Goal: Information Seeking & Learning: Compare options

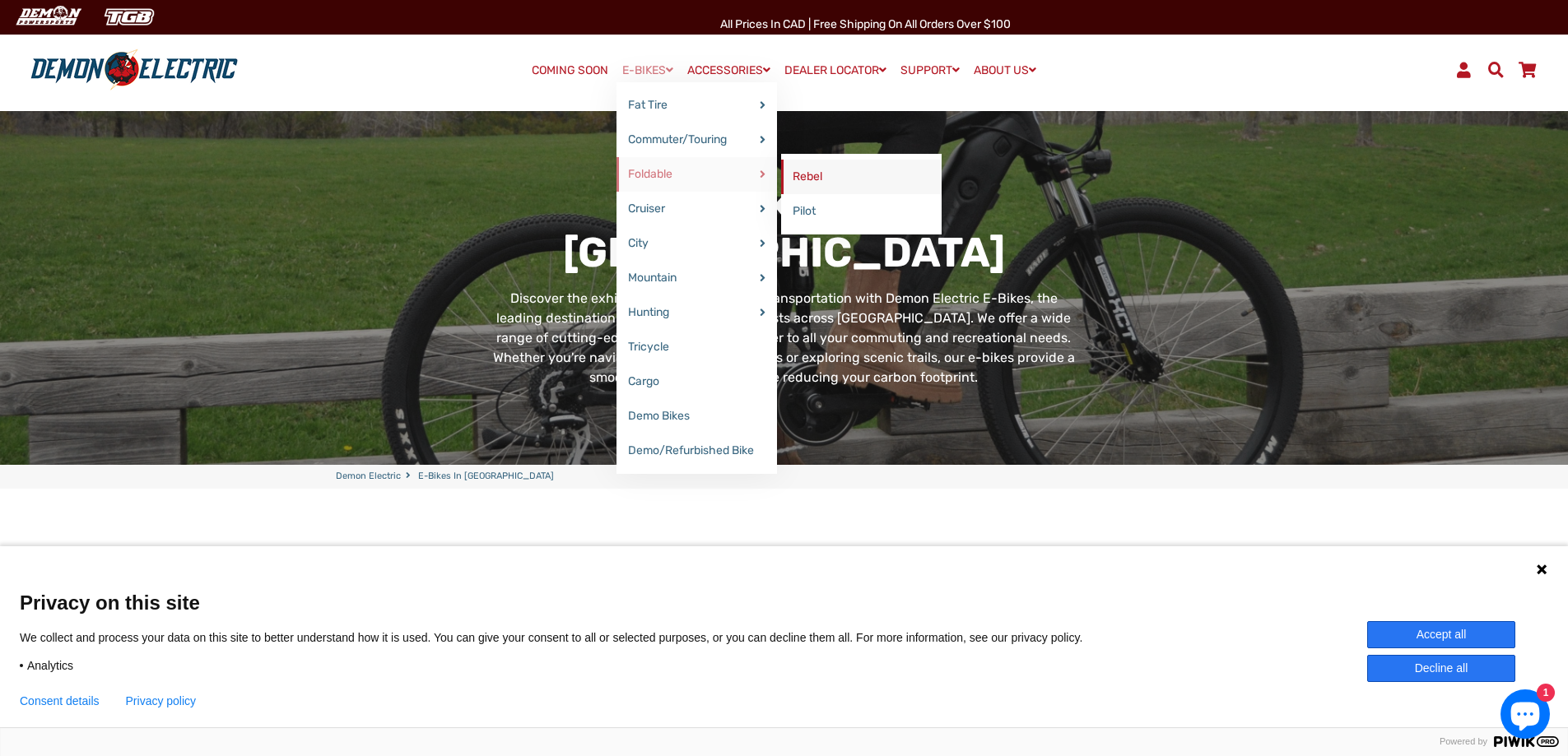
click at [813, 172] on link "Rebel" at bounding box center [861, 176] width 160 height 34
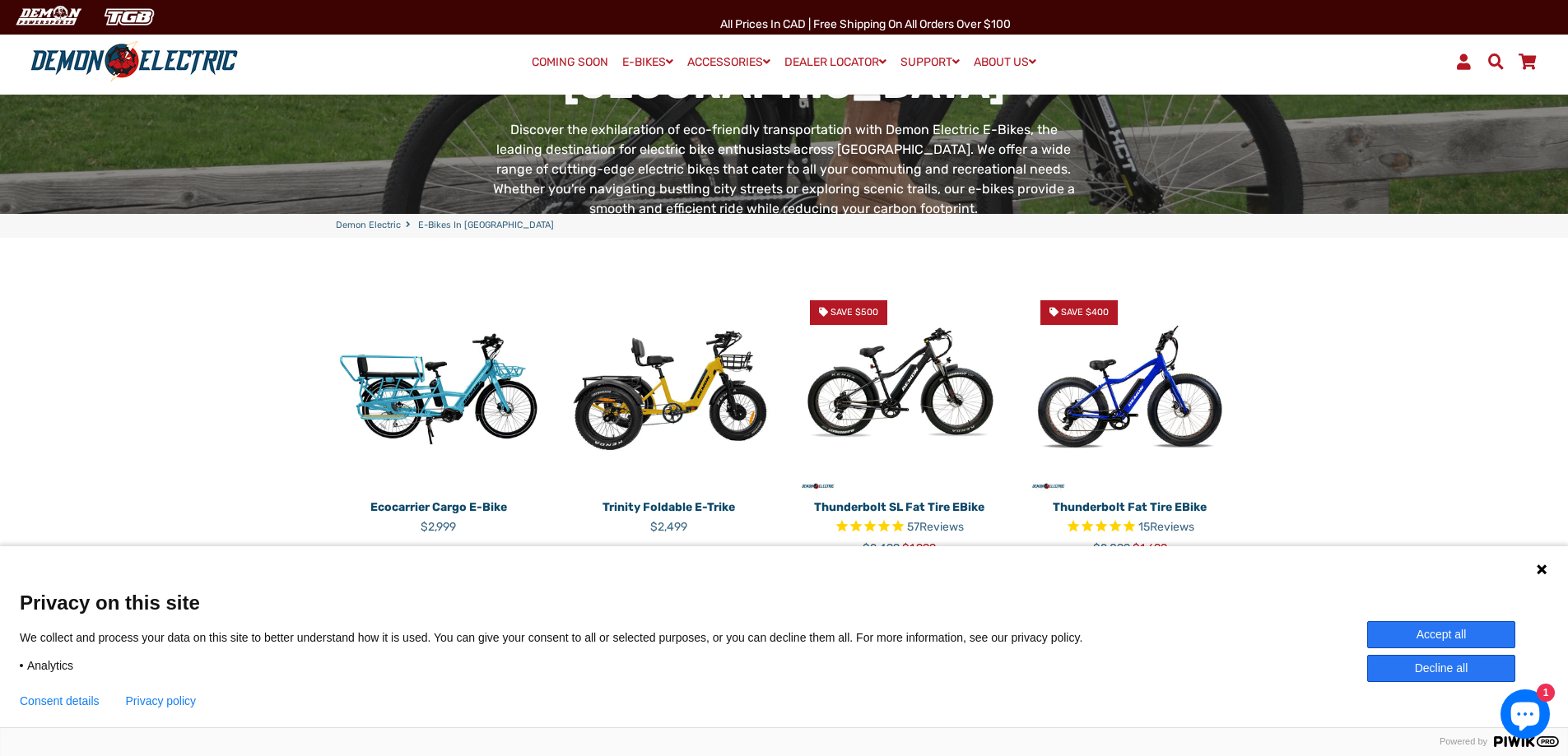
scroll to position [411, 0]
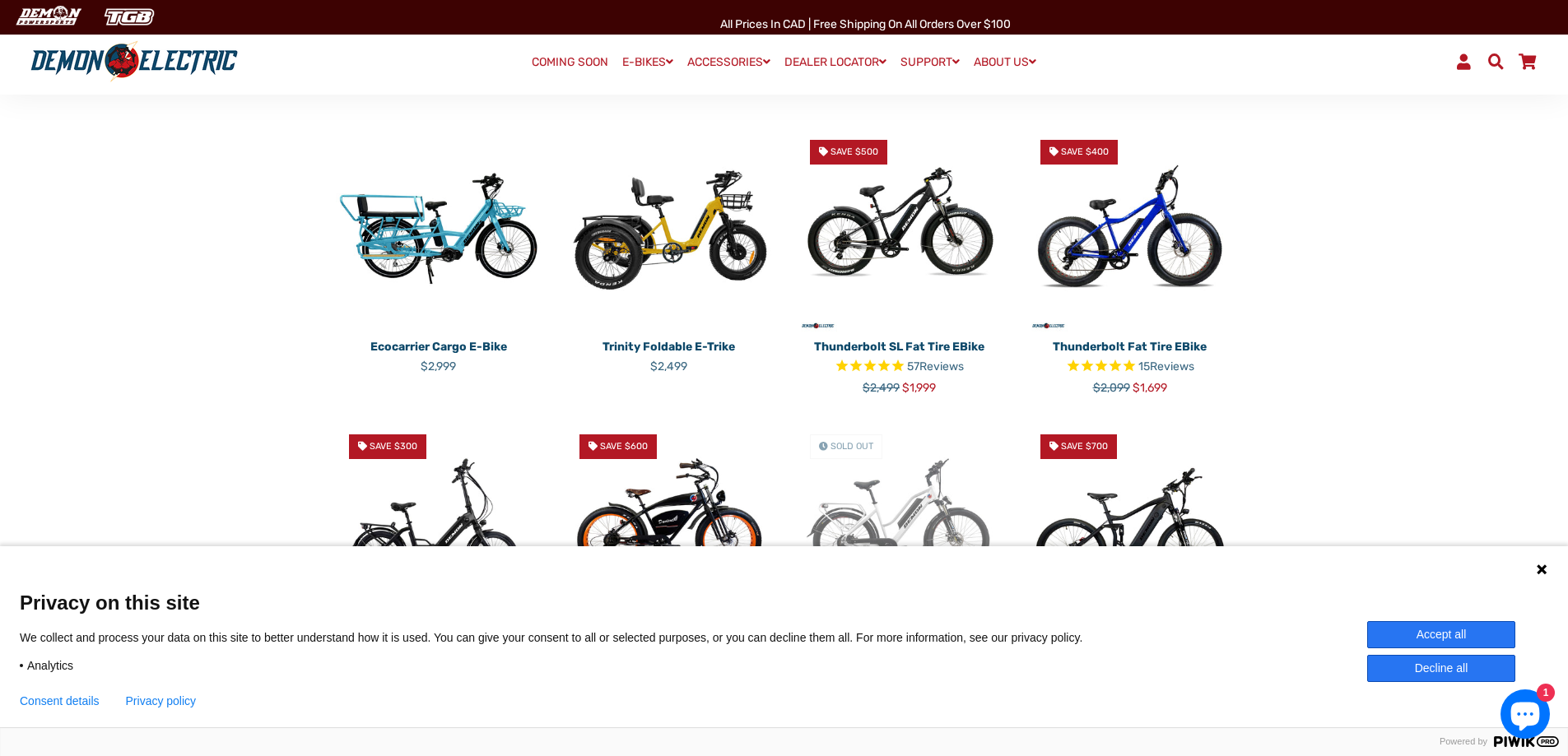
click at [1482, 634] on button "Accept all" at bounding box center [1441, 635] width 148 height 27
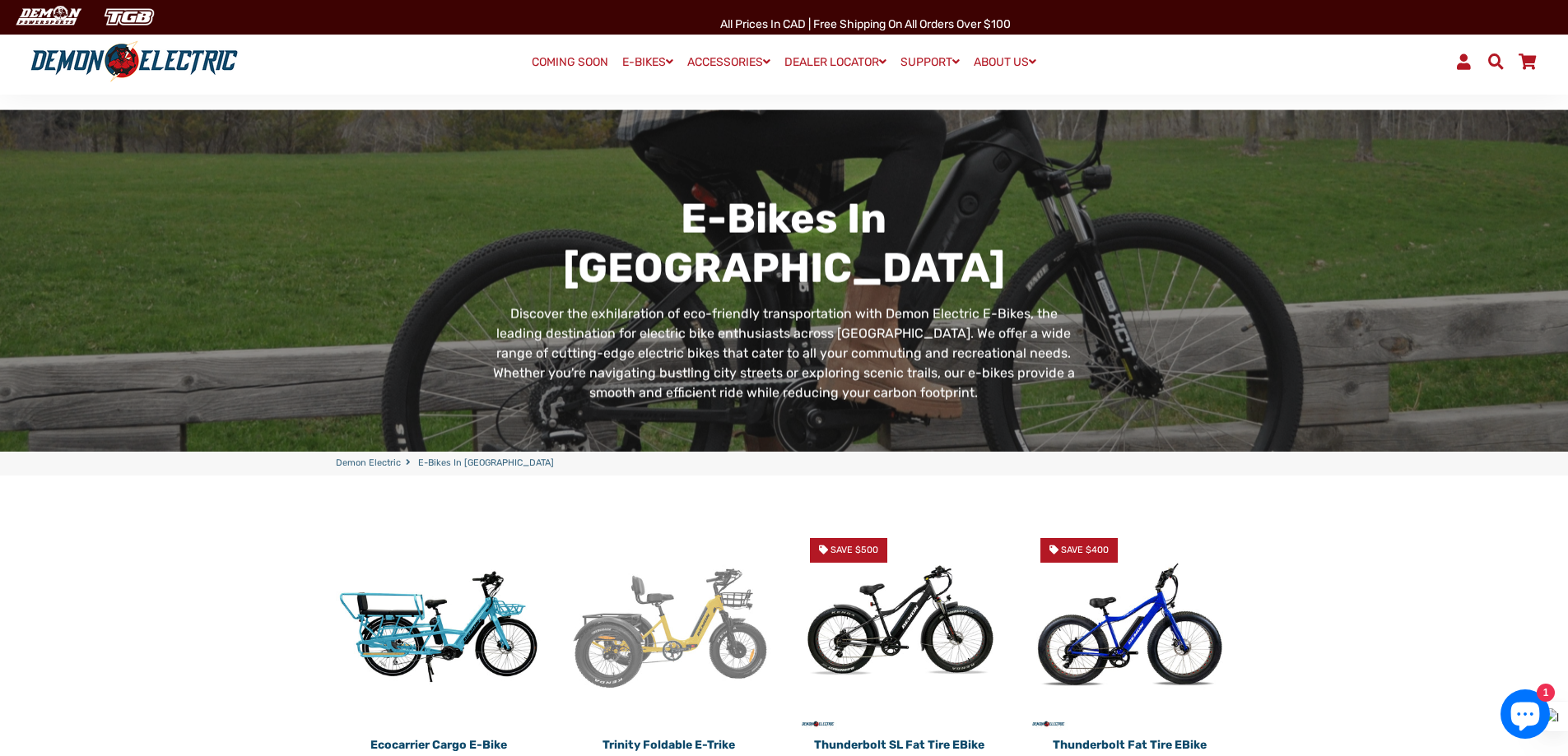
scroll to position [0, 0]
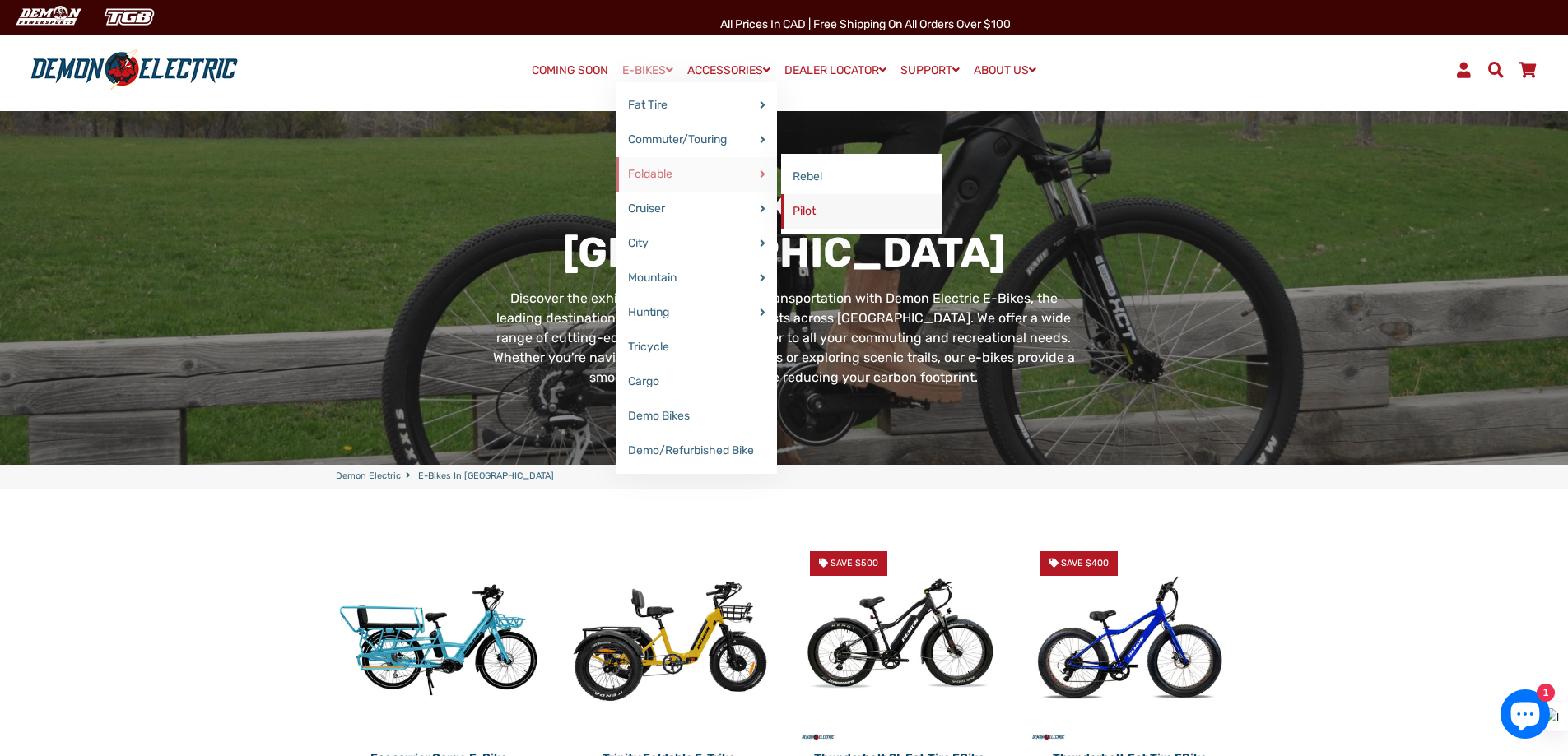
click at [821, 208] on link "Pilot" at bounding box center [861, 211] width 160 height 34
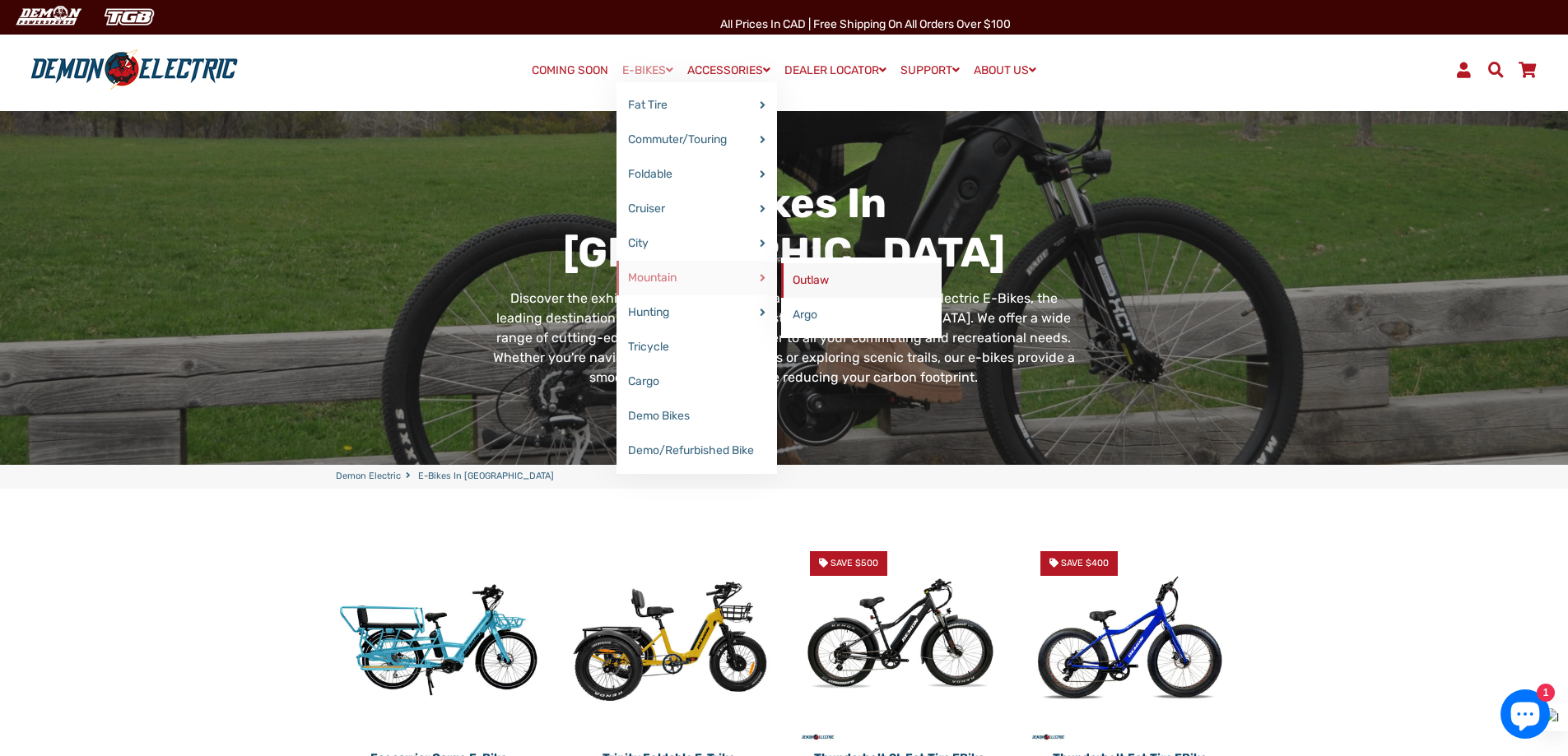
click at [793, 276] on link "Outlaw" at bounding box center [861, 280] width 160 height 34
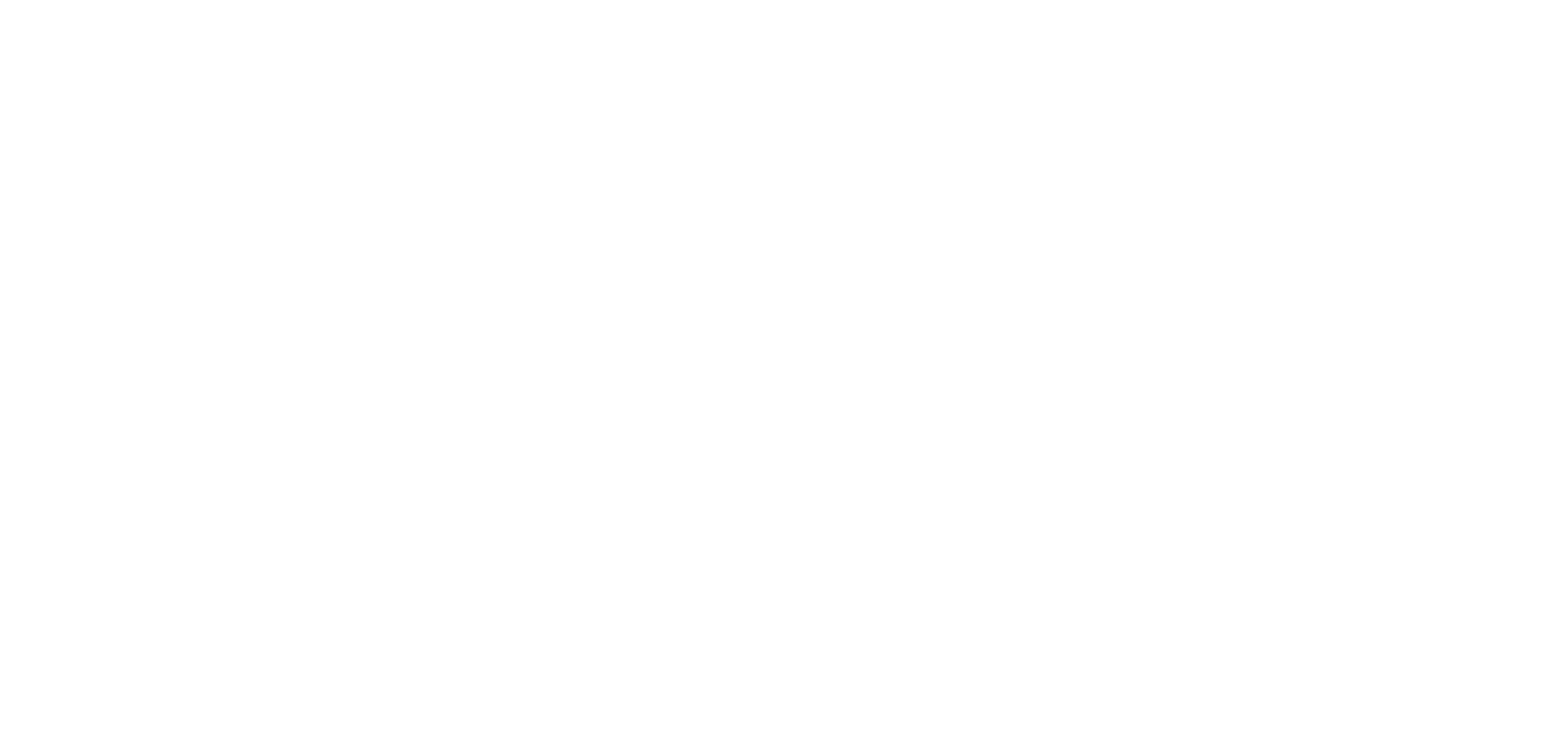
select select "******"
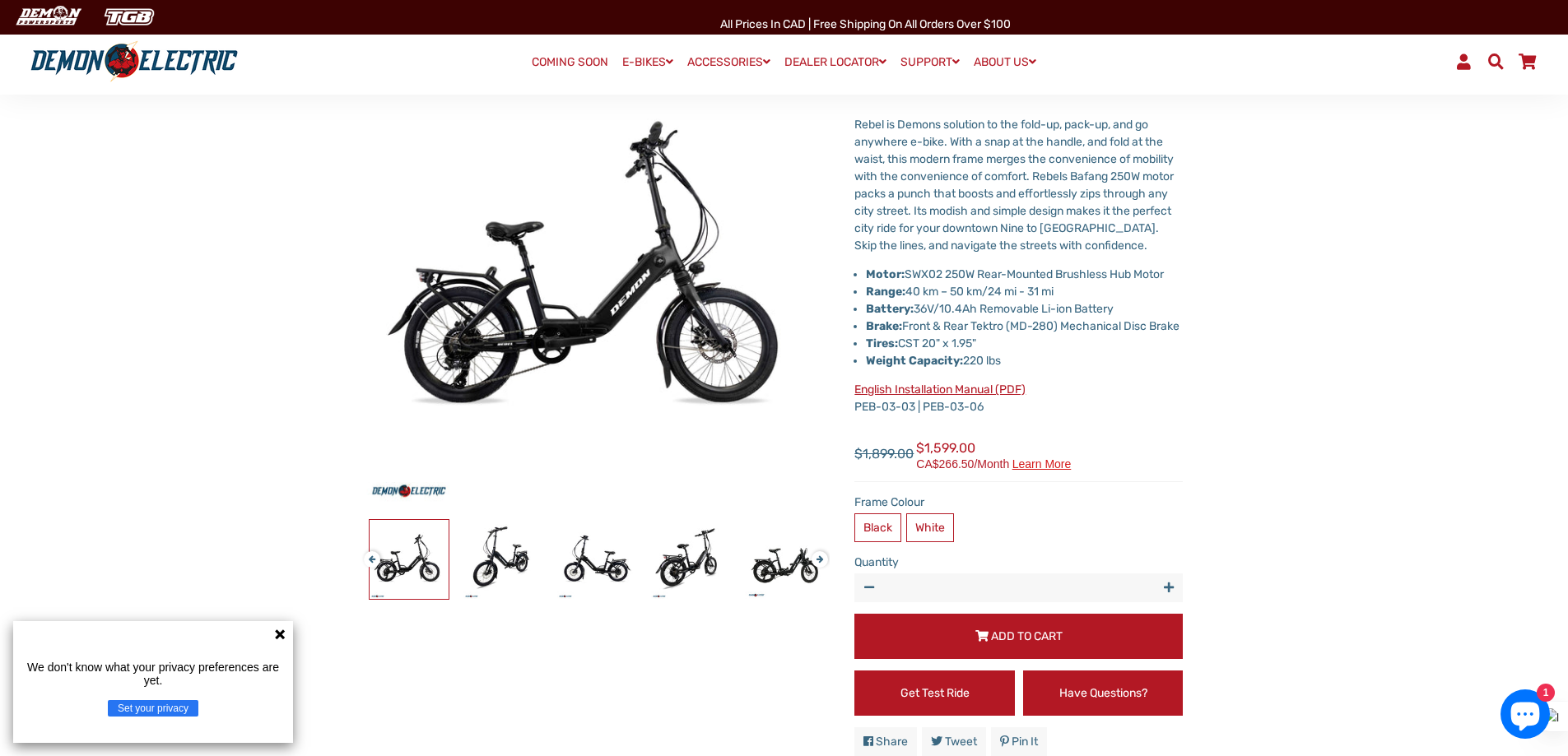
scroll to position [82, 0]
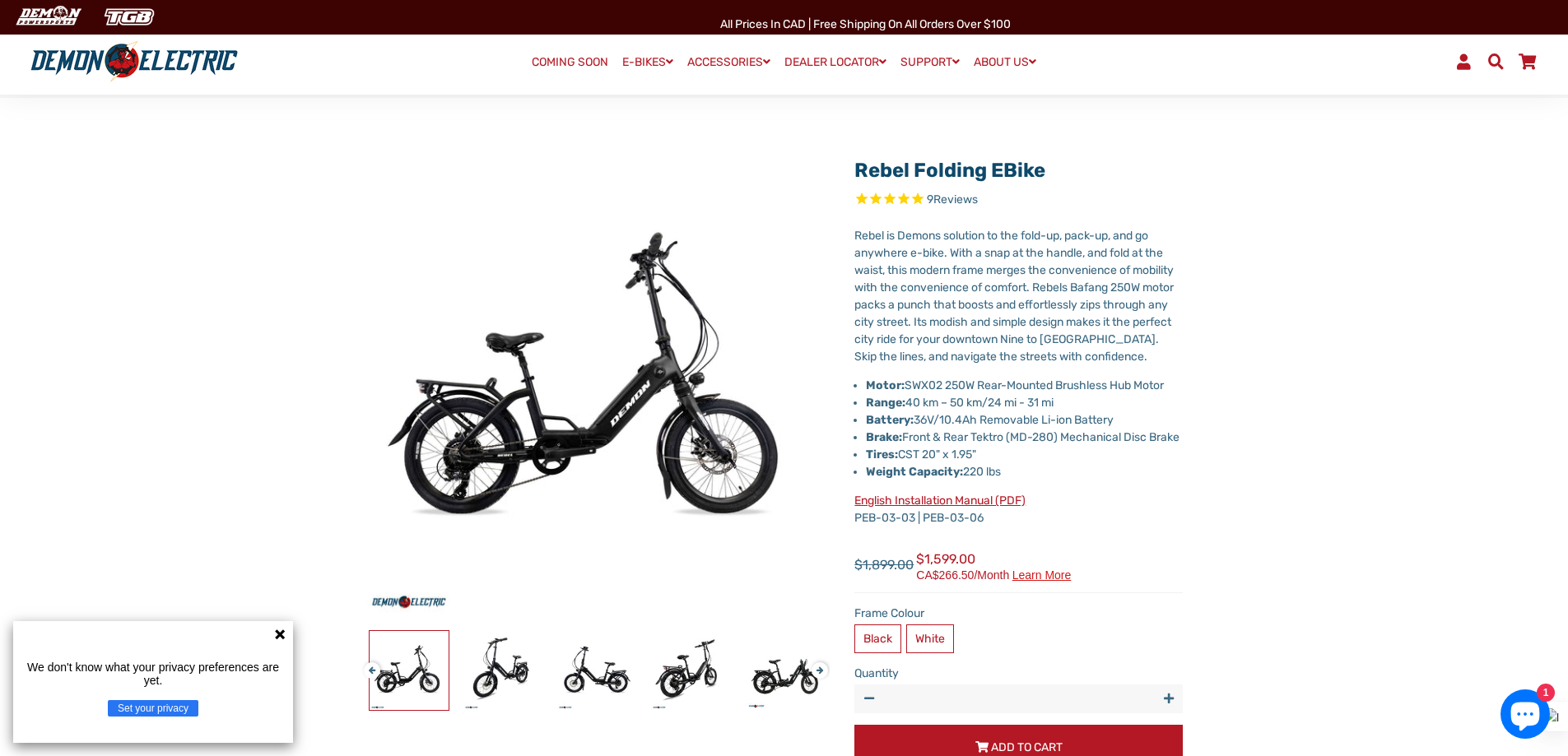
click at [820, 673] on button "Next" at bounding box center [816, 663] width 10 height 18
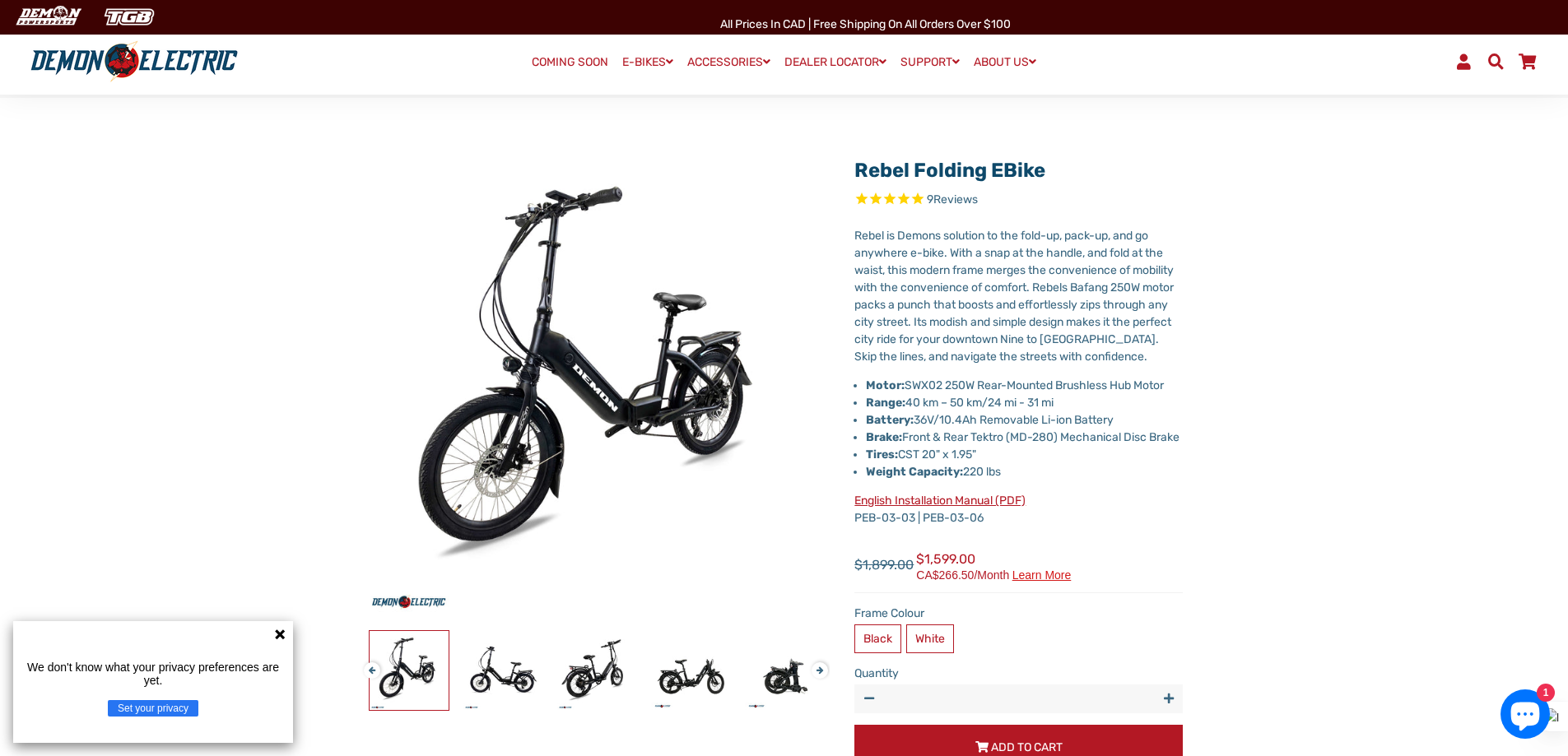
click at [820, 673] on button "Next" at bounding box center [816, 663] width 10 height 18
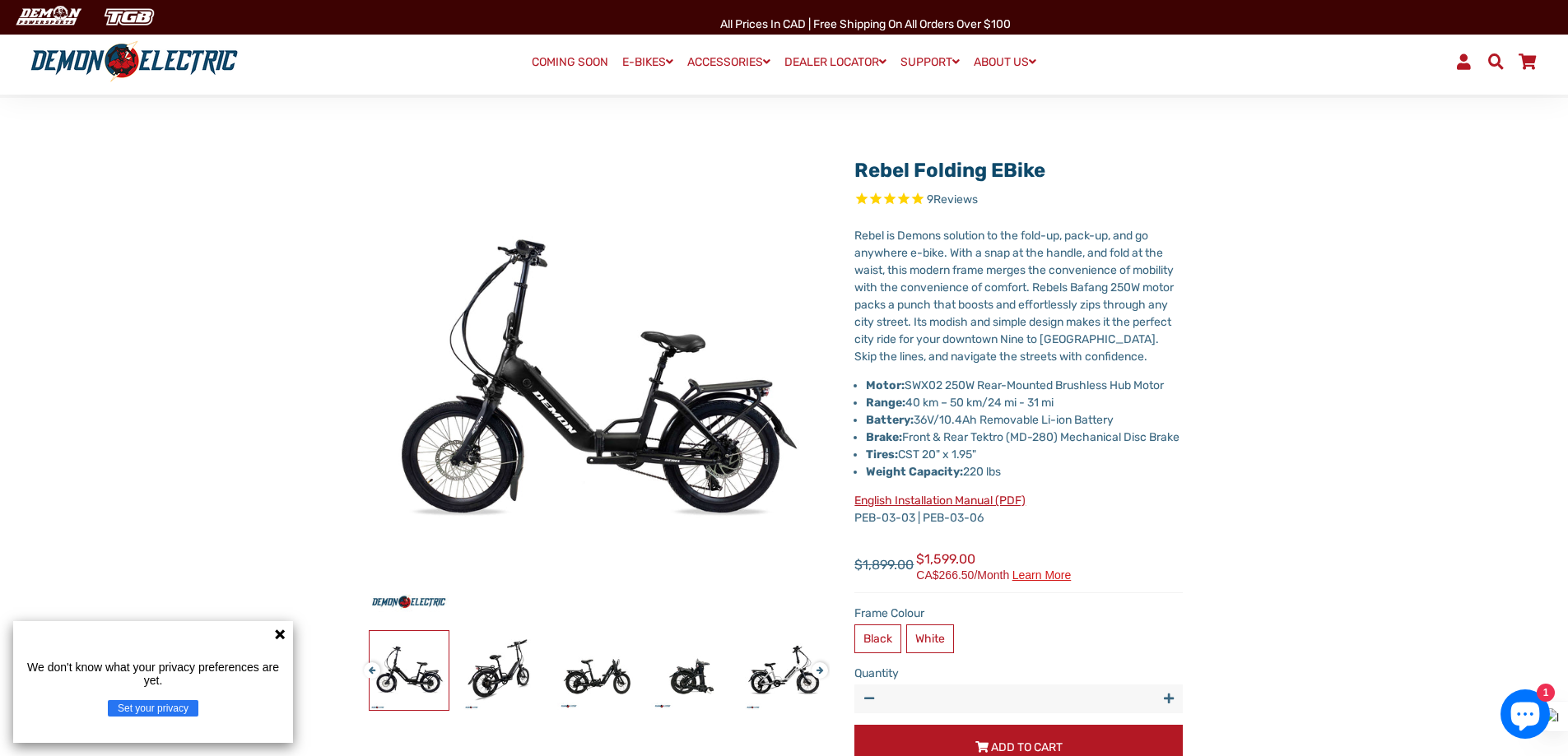
click at [820, 673] on button "Next" at bounding box center [816, 663] width 10 height 18
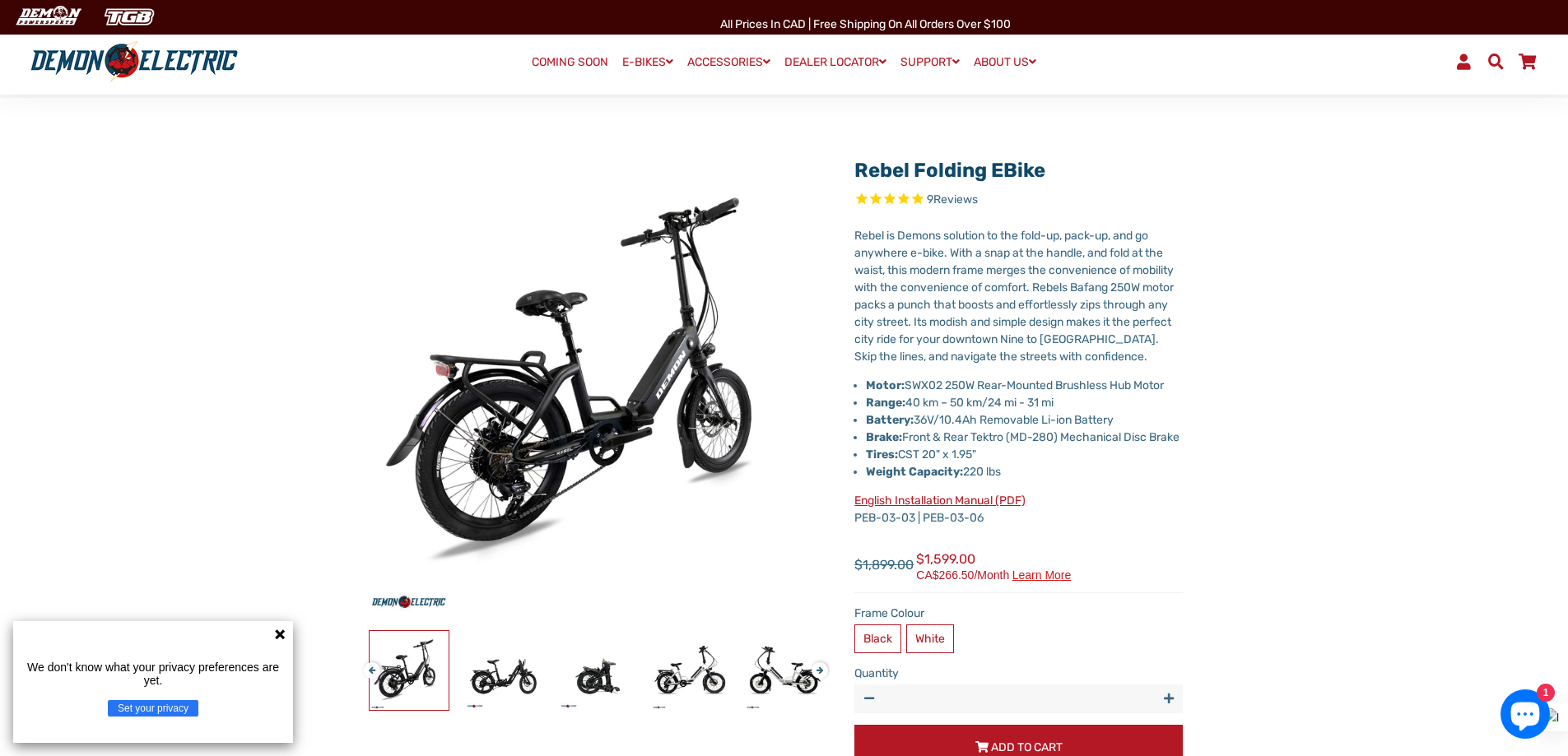
click at [820, 673] on button "Next" at bounding box center [816, 663] width 10 height 18
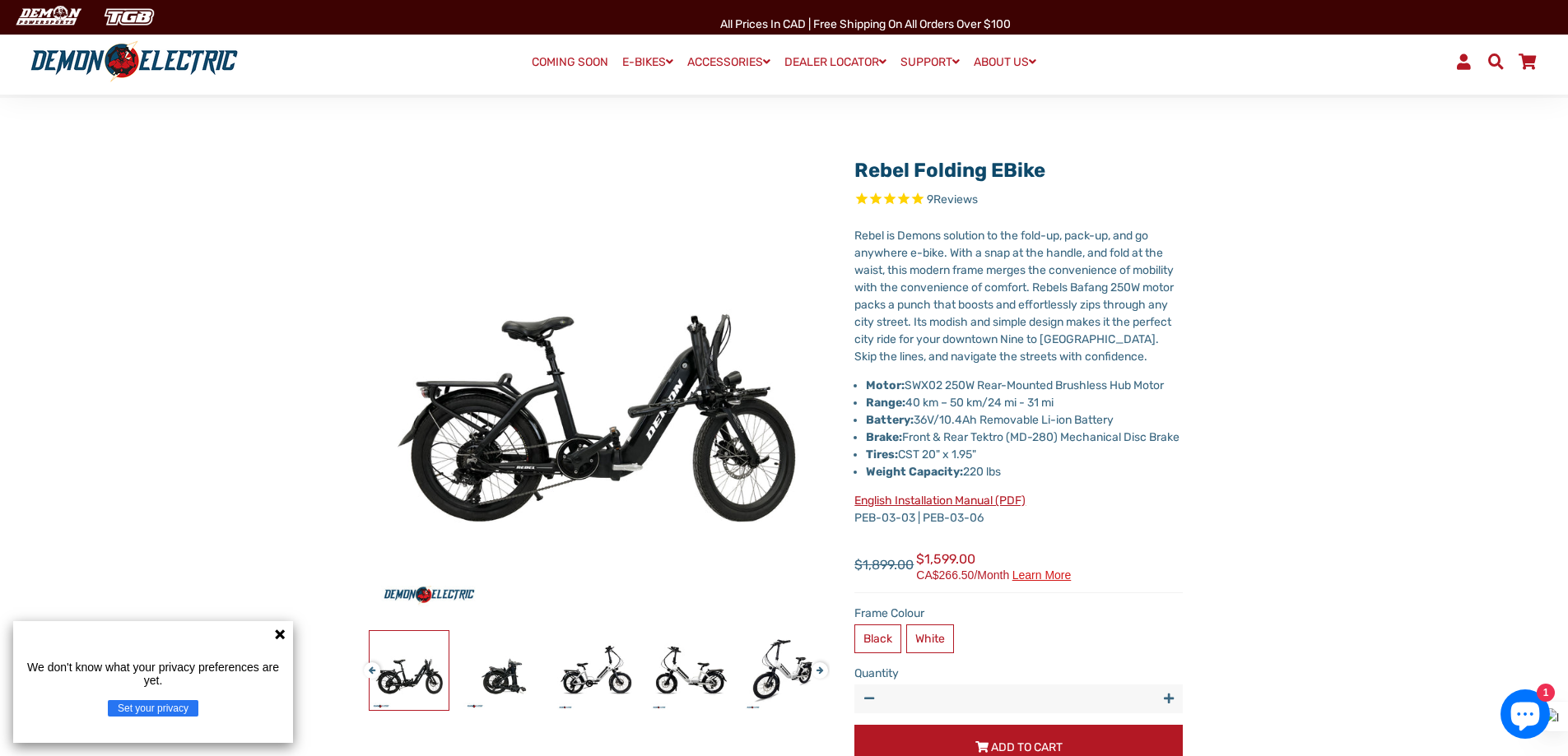
click at [820, 673] on button "Next" at bounding box center [816, 663] width 10 height 18
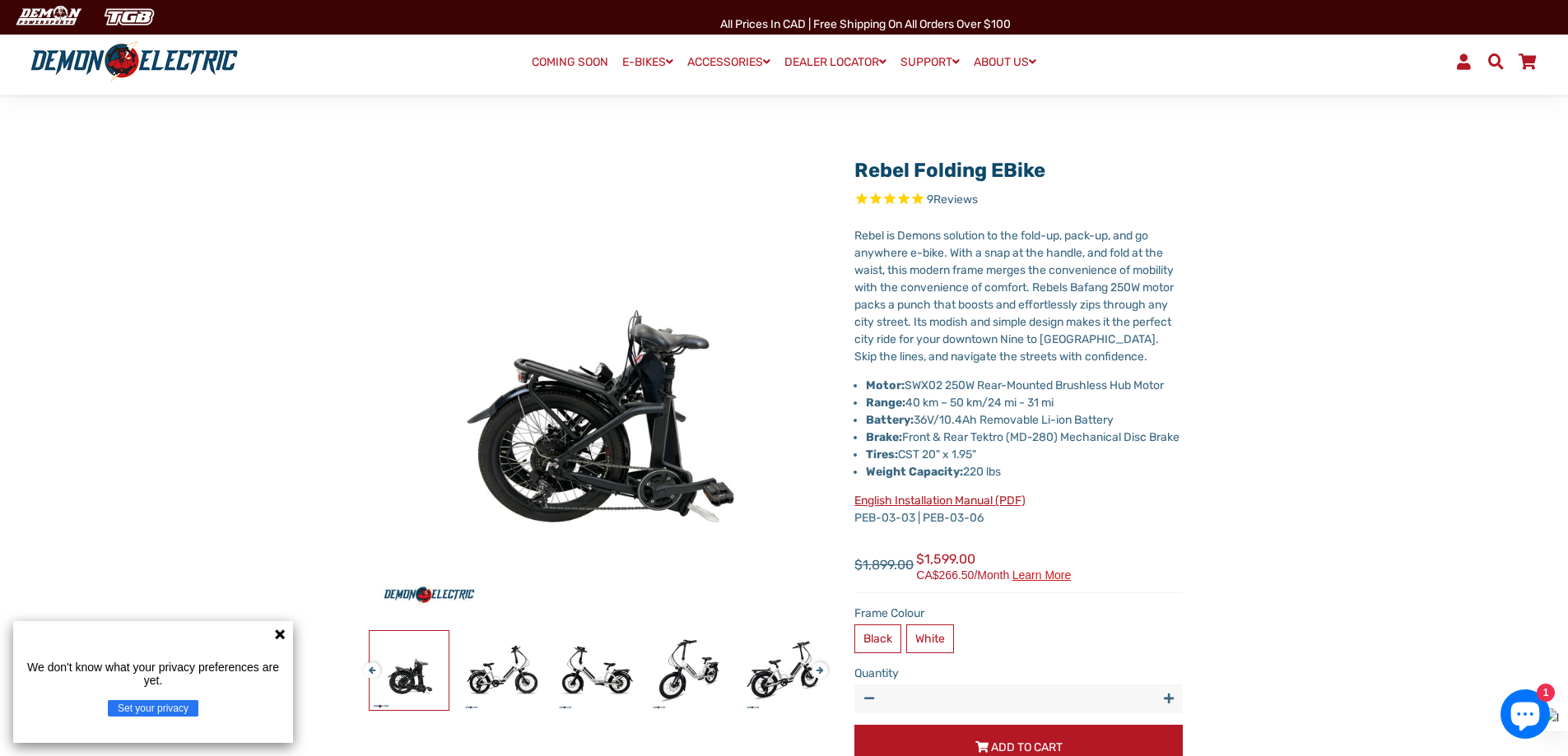
click at [821, 668] on button "Next" at bounding box center [816, 663] width 10 height 18
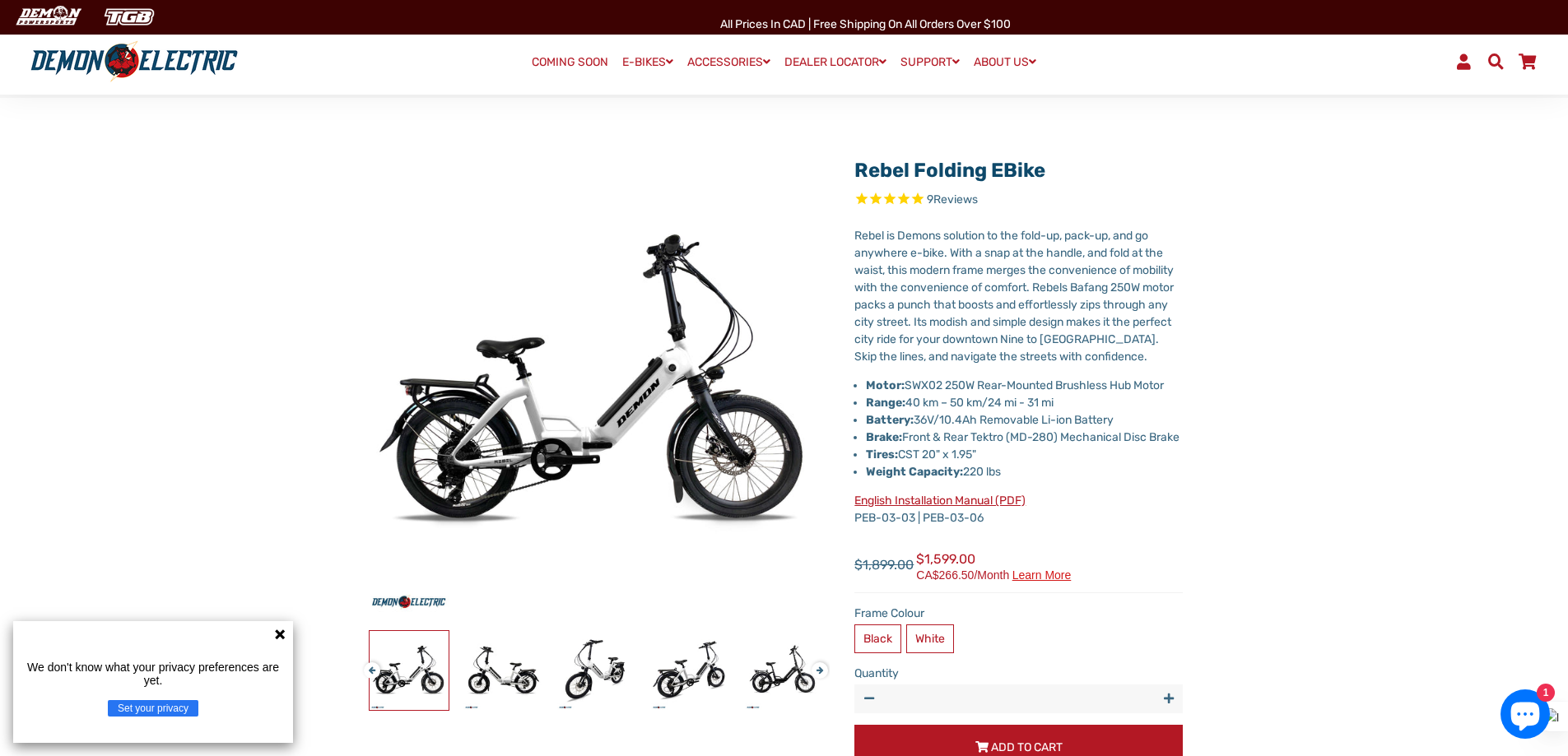
click at [821, 668] on button "Next" at bounding box center [816, 663] width 10 height 18
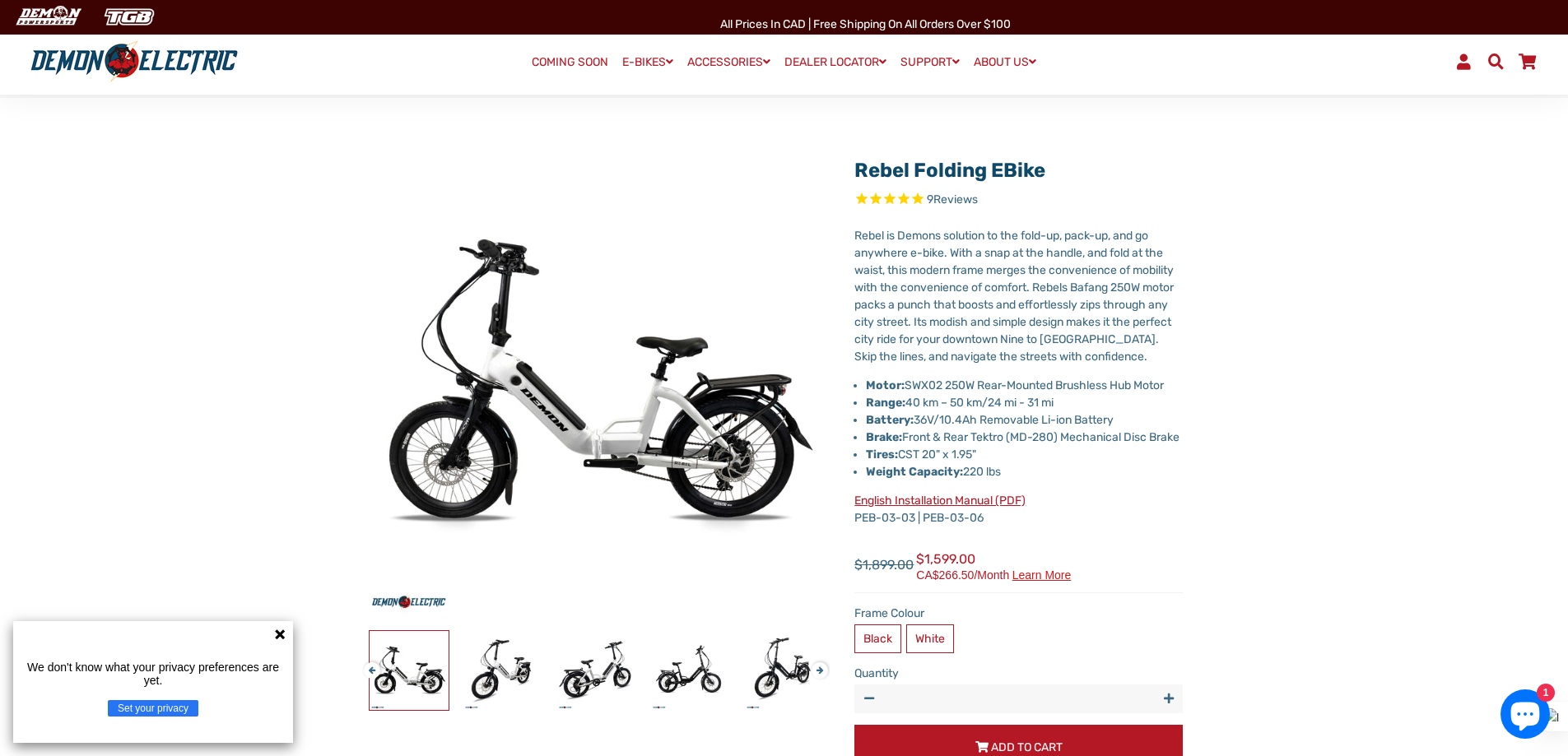
click at [821, 668] on button "Next" at bounding box center [816, 663] width 10 height 18
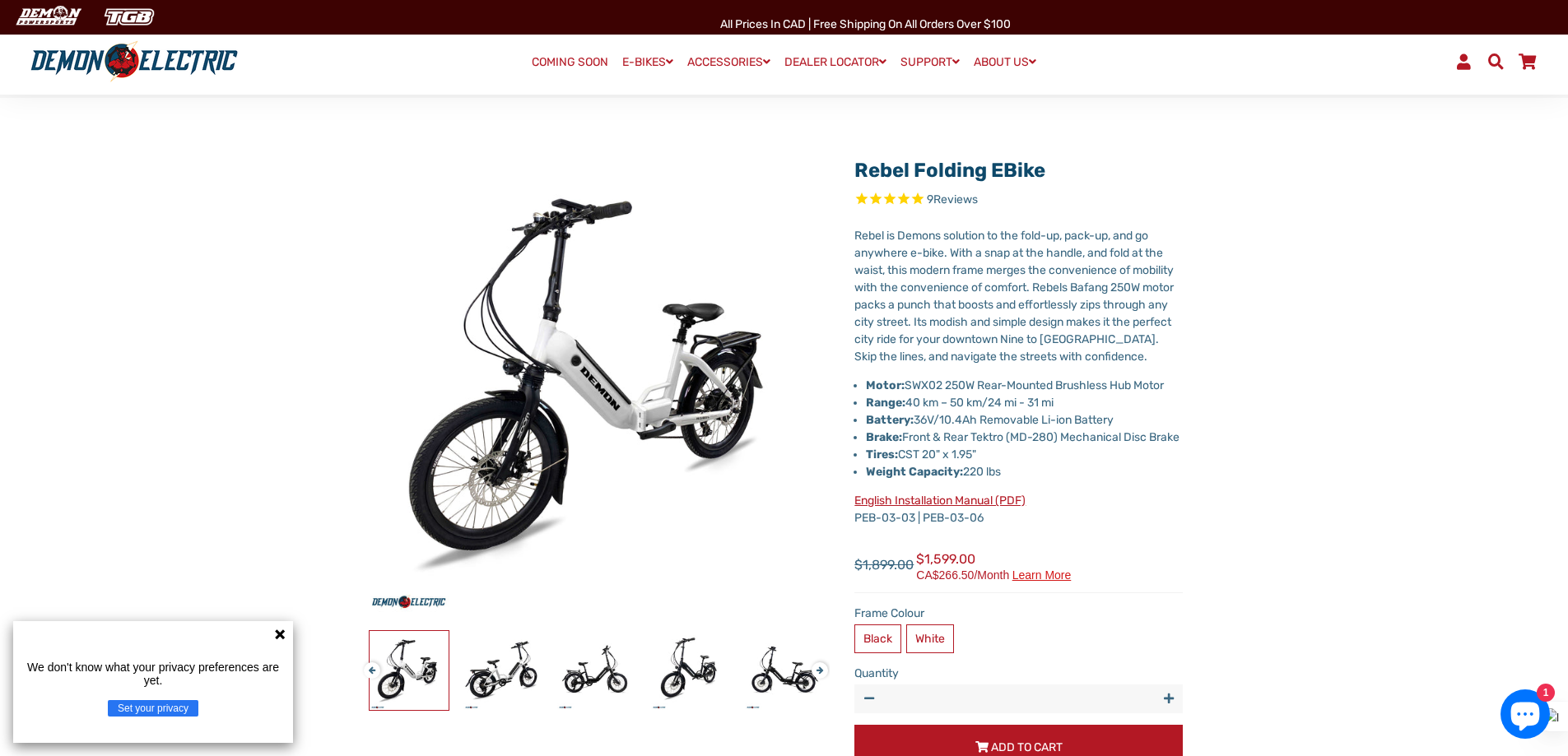
click at [821, 668] on button "Next" at bounding box center [816, 663] width 10 height 18
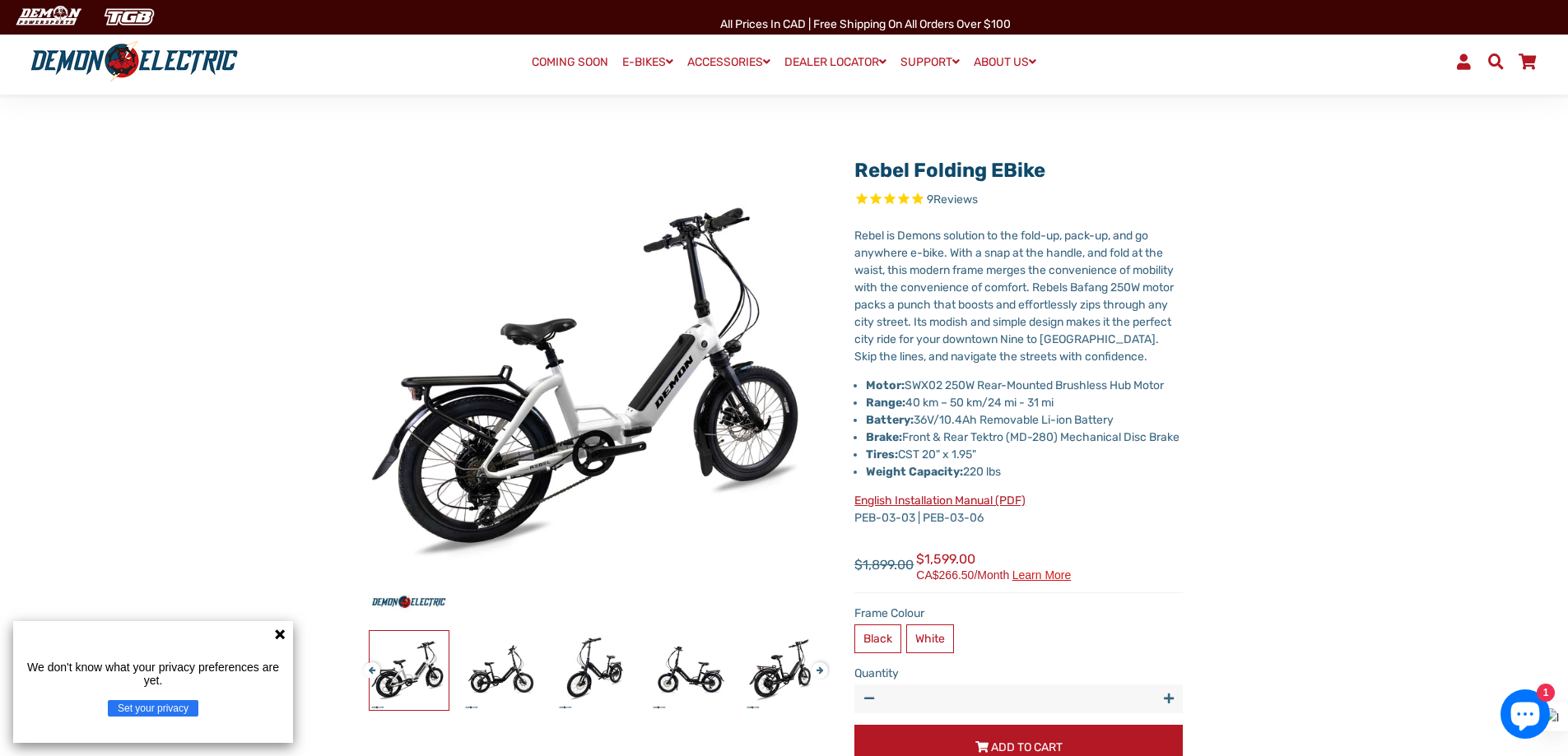
click at [821, 668] on button "Next" at bounding box center [816, 663] width 10 height 18
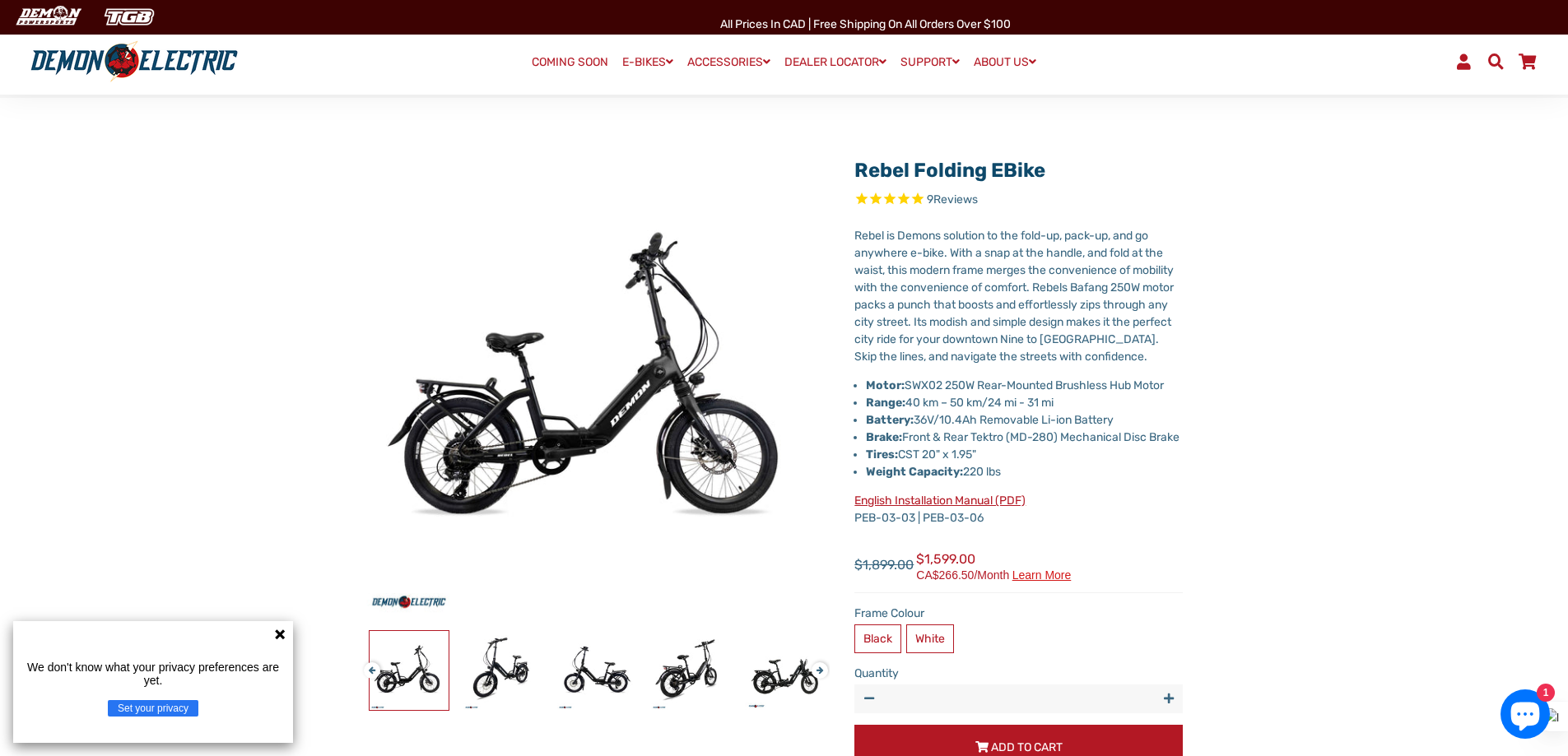
click at [821, 668] on button "Next" at bounding box center [816, 663] width 10 height 18
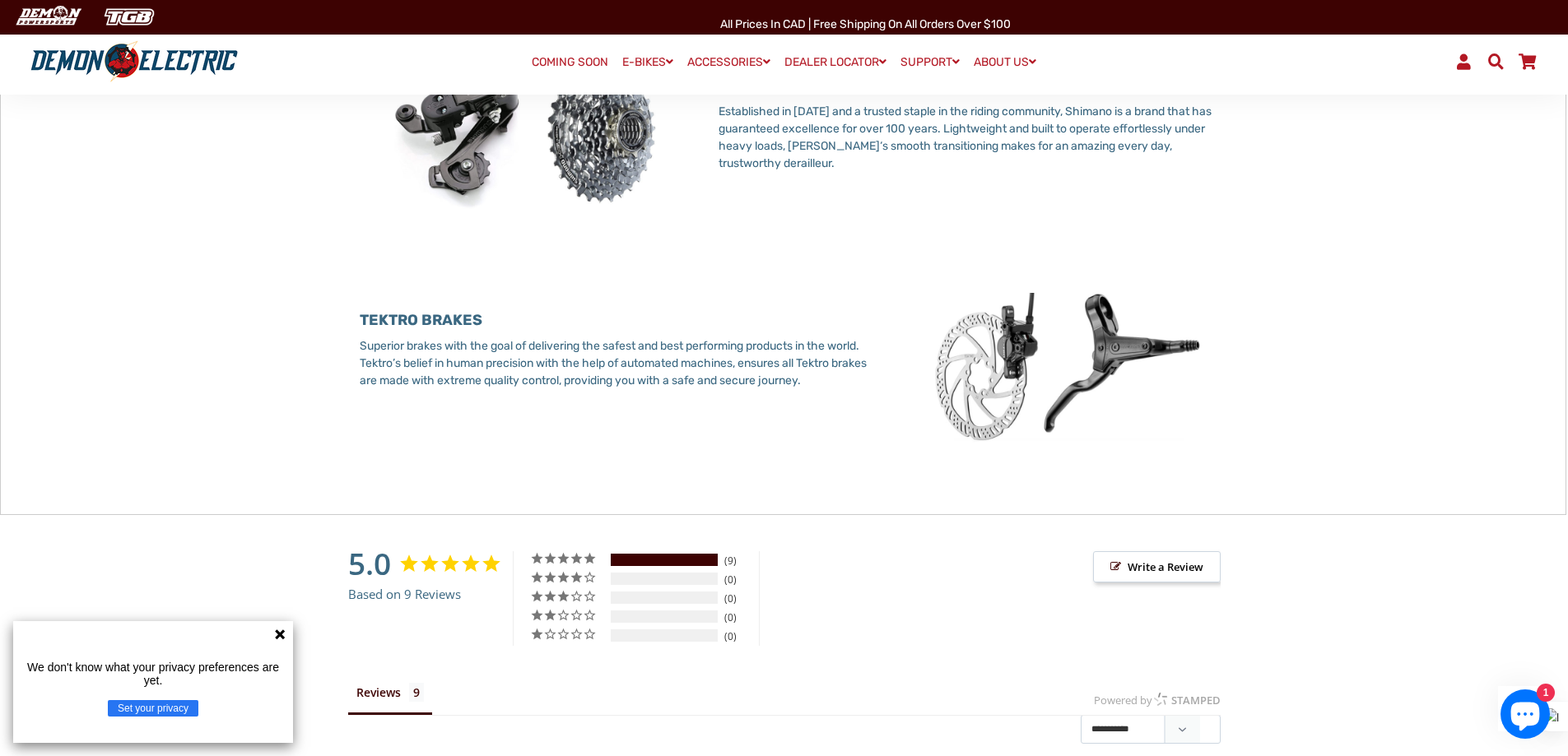
scroll to position [1892, 0]
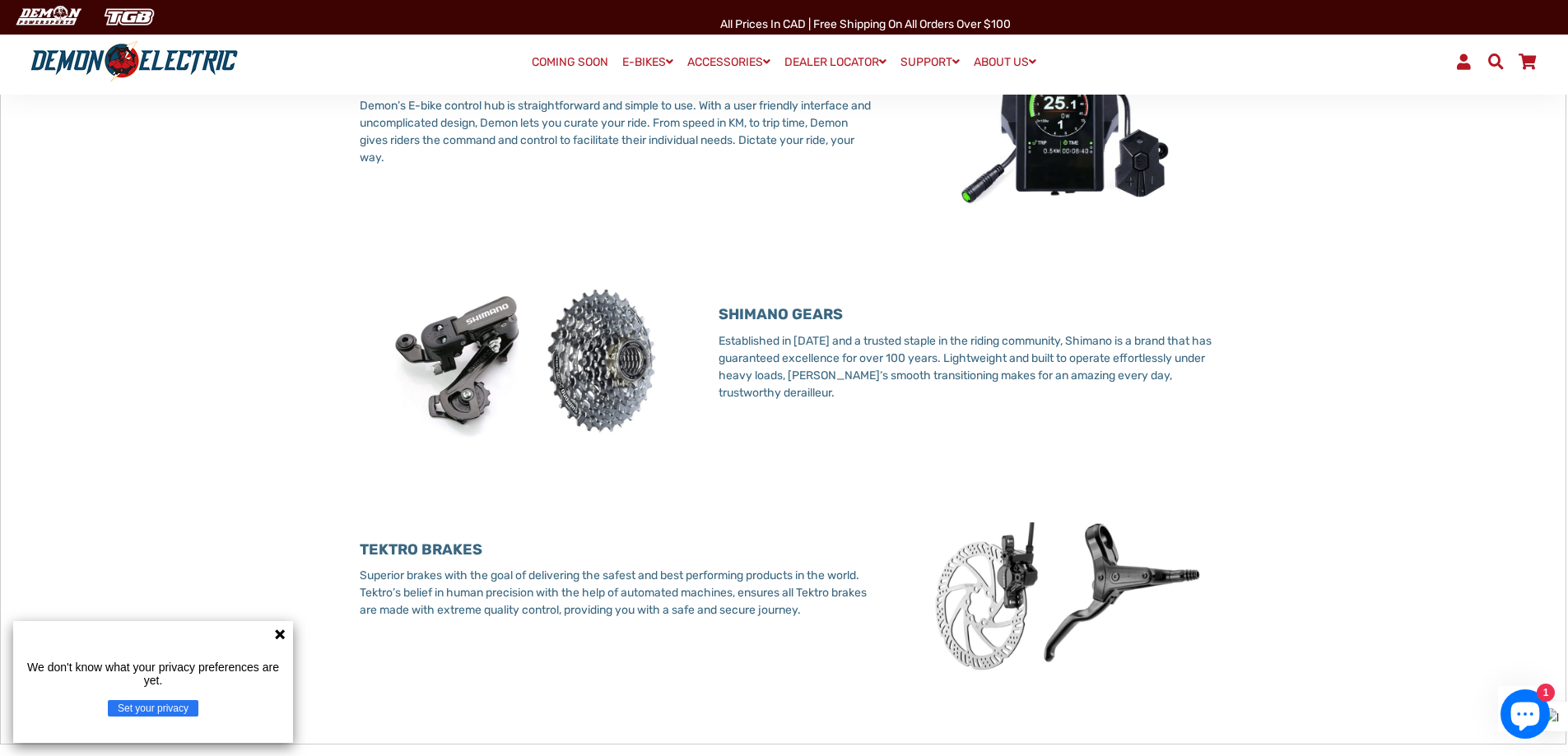
drag, startPoint x: 1246, startPoint y: 373, endPoint x: 1255, endPoint y: 366, distance: 11.4
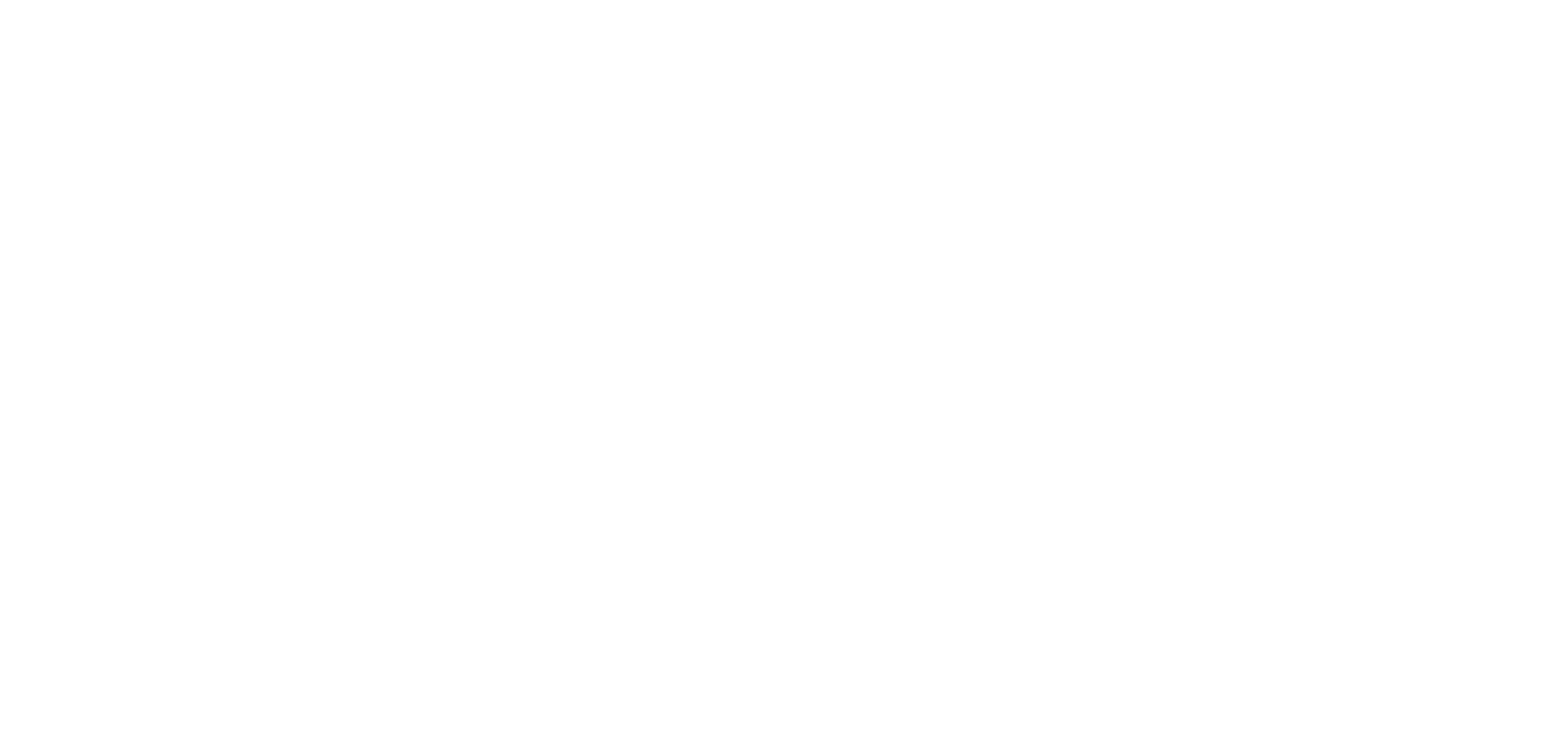
select select "******"
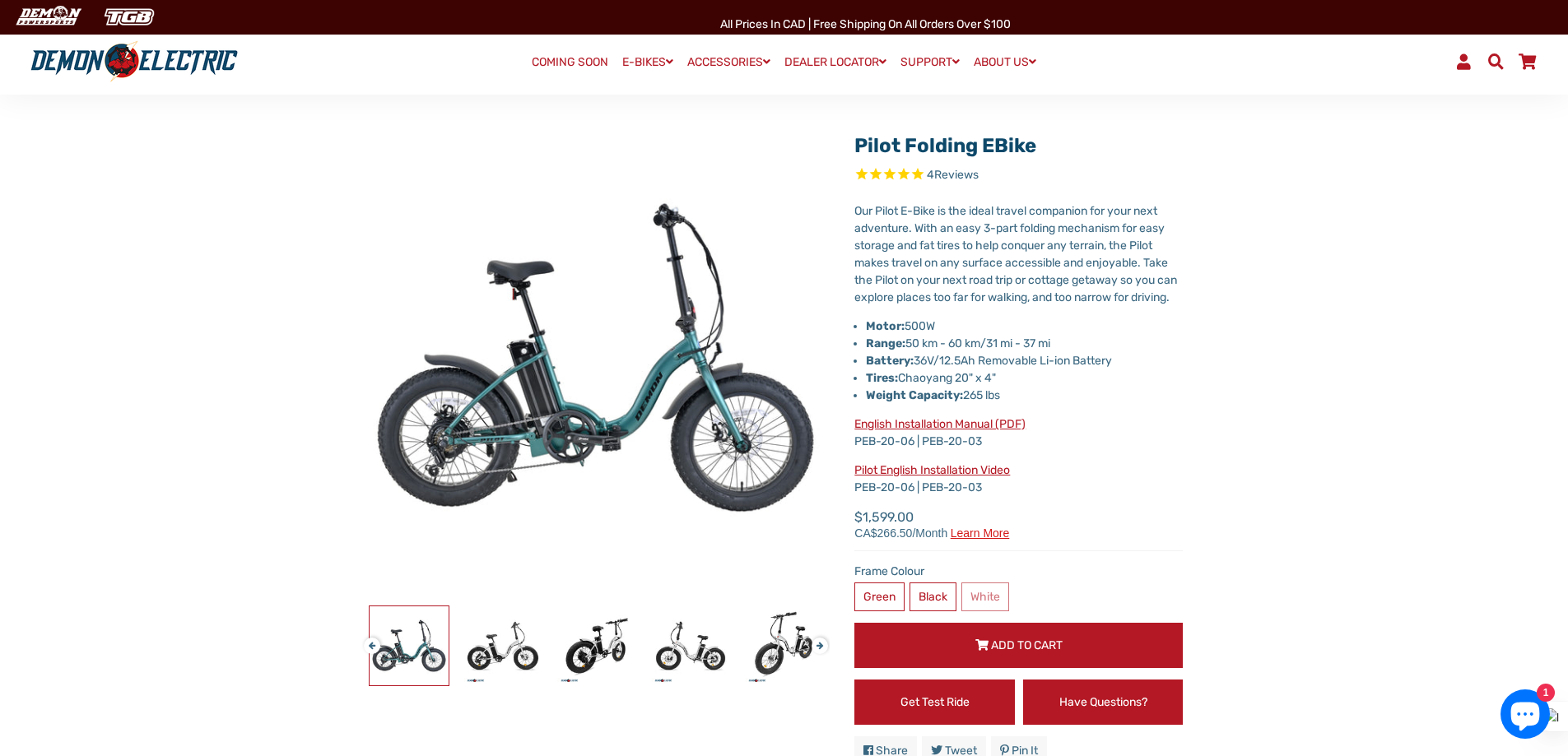
scroll to position [82, 0]
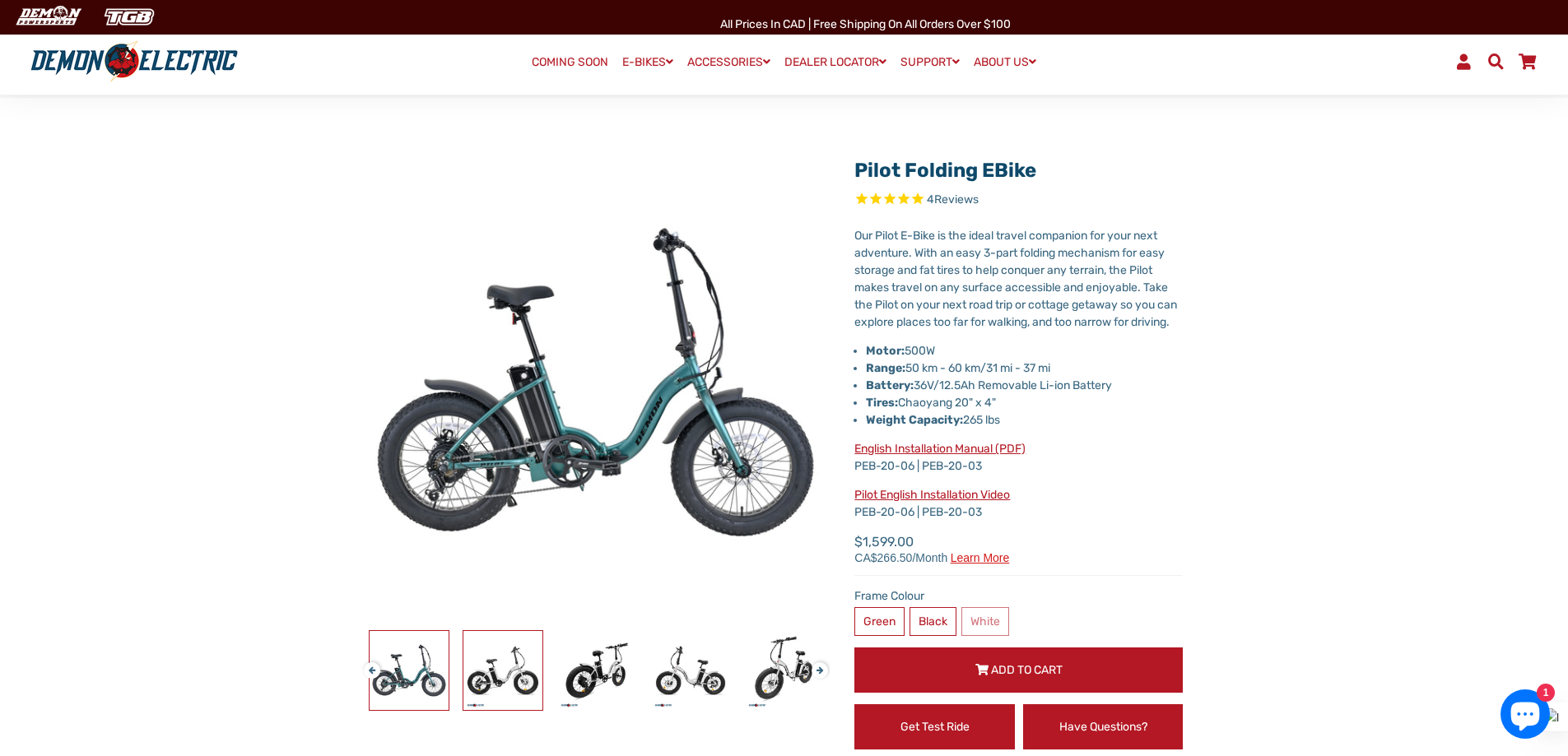
click at [514, 680] on img at bounding box center [503, 671] width 79 height 79
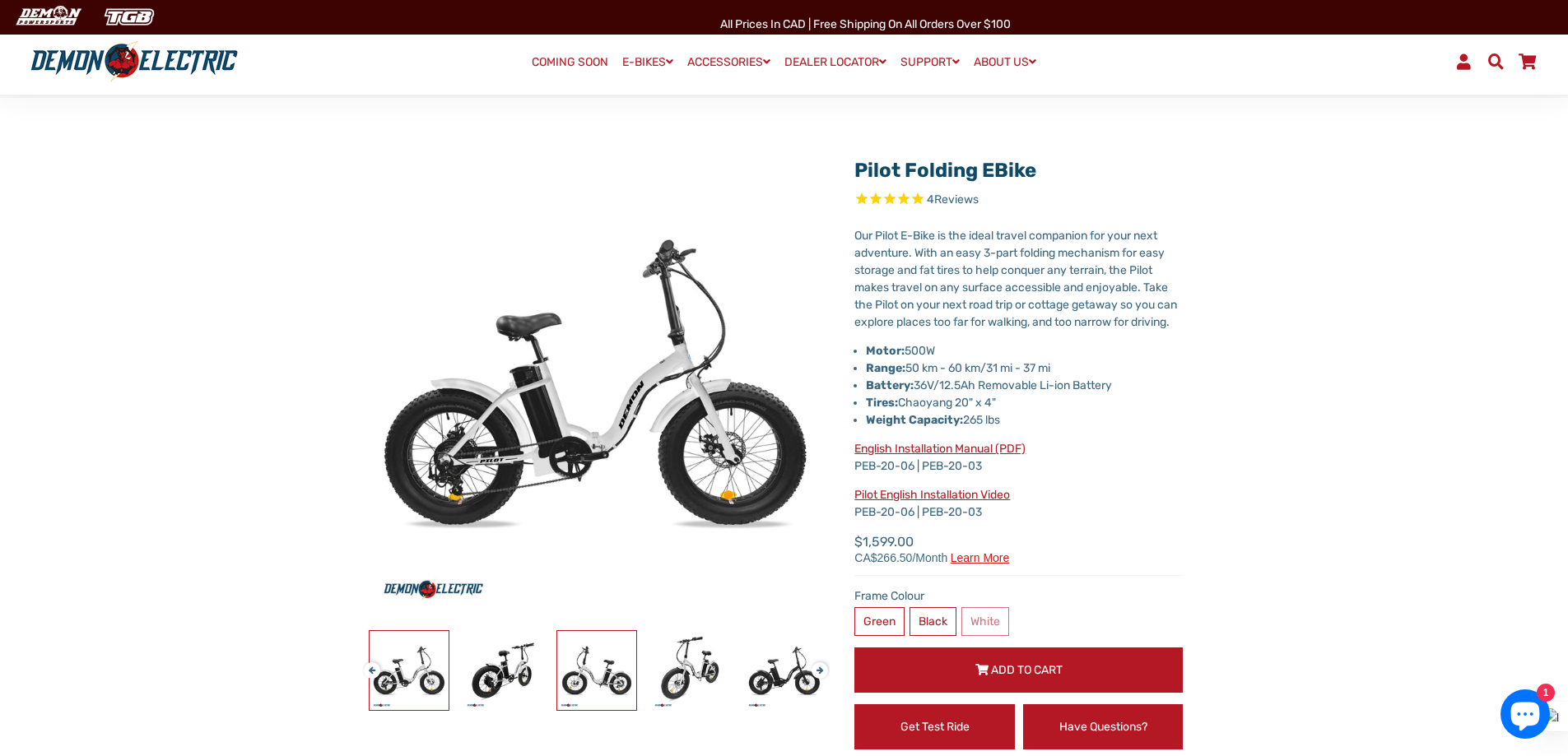
click at [586, 674] on img at bounding box center [597, 671] width 79 height 79
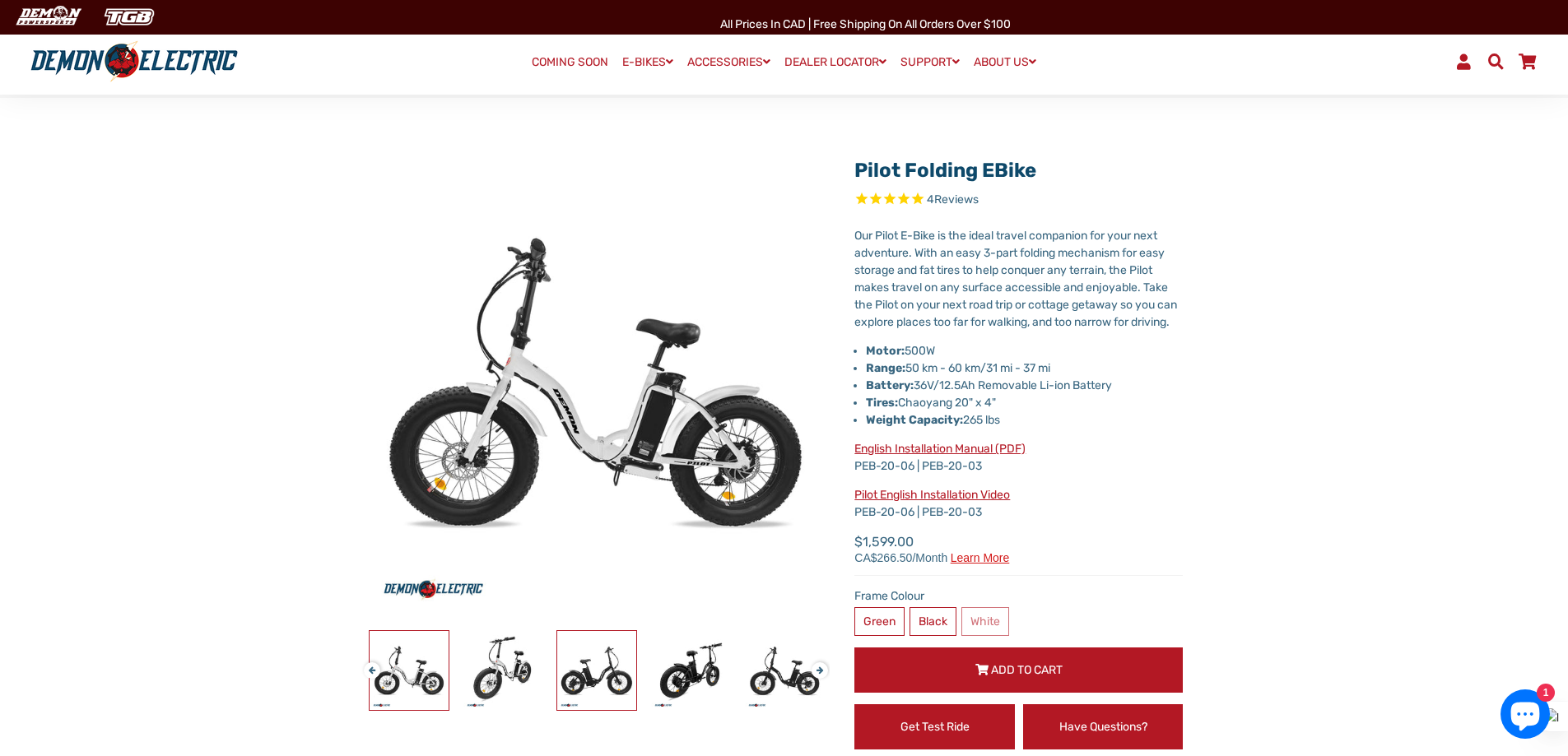
click at [611, 676] on img at bounding box center [597, 671] width 79 height 79
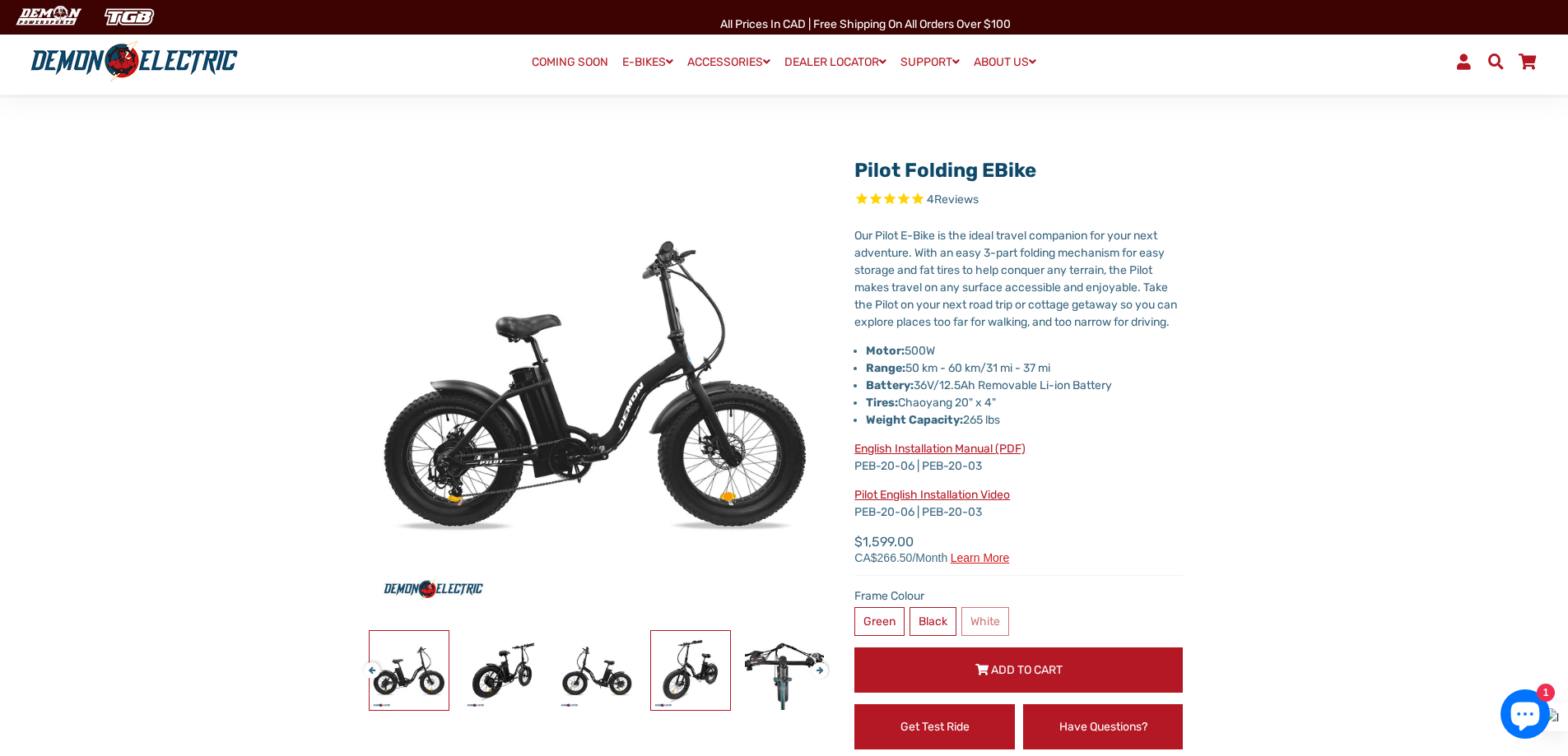
click at [681, 674] on img at bounding box center [690, 671] width 79 height 79
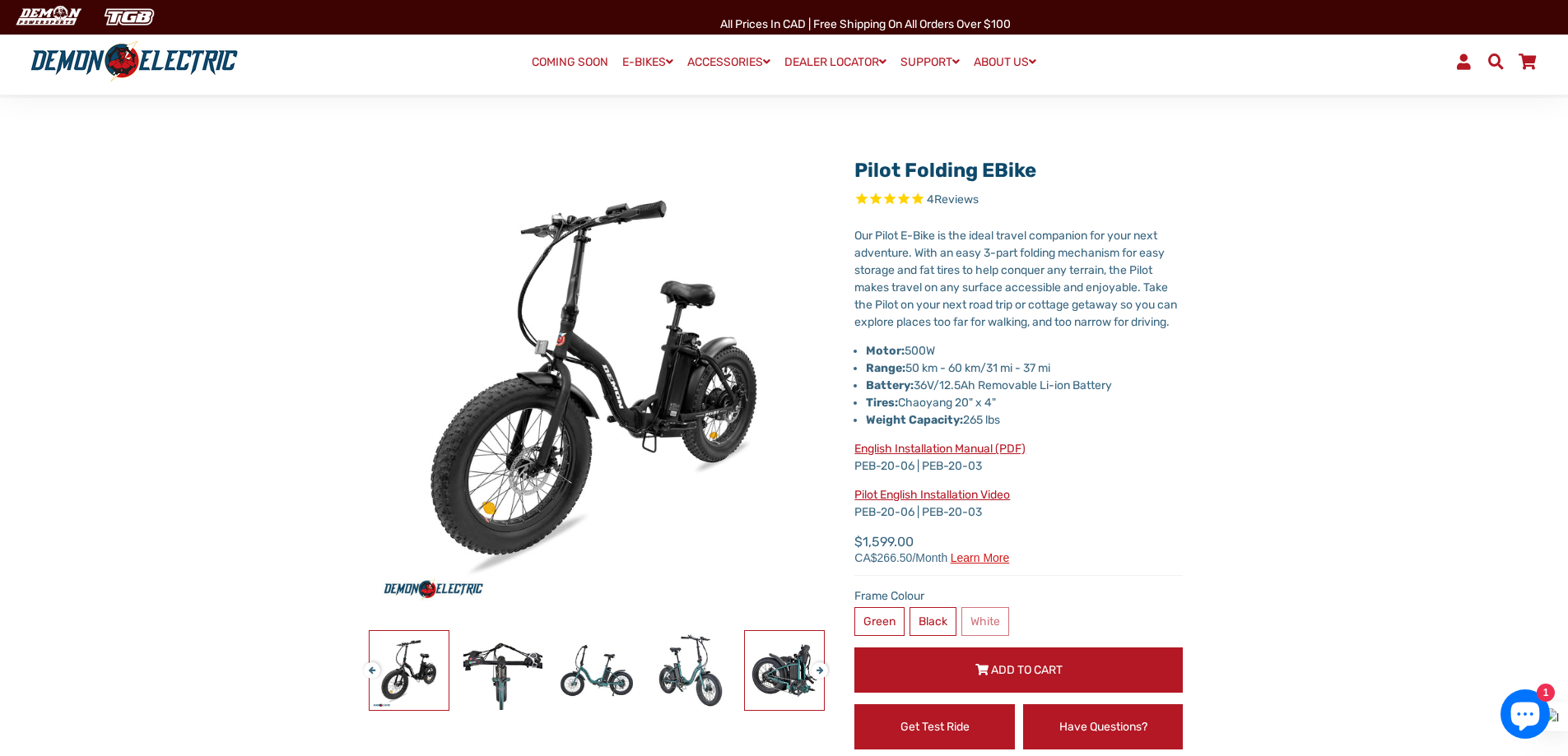
click at [799, 674] on img at bounding box center [784, 671] width 79 height 79
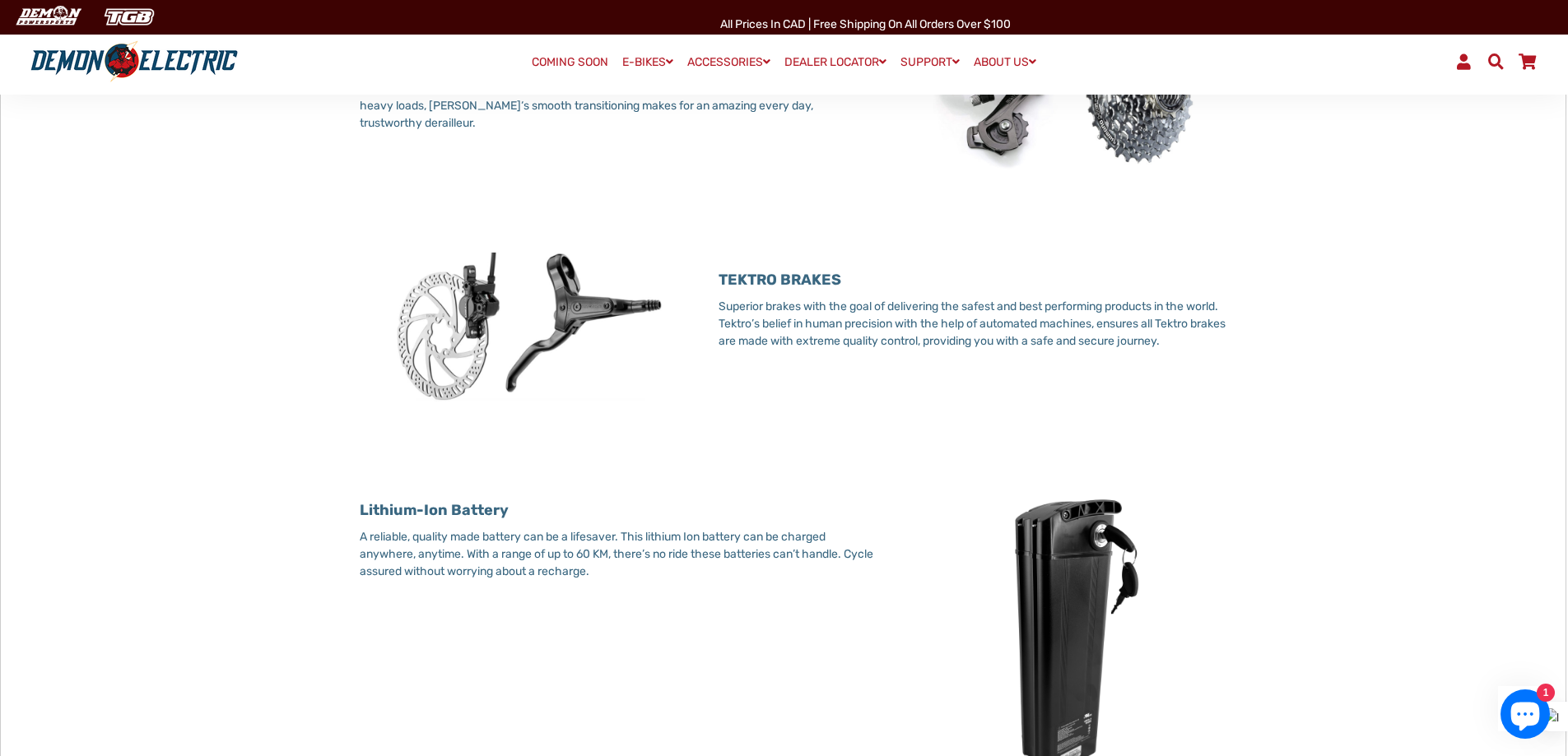
scroll to position [2551, 0]
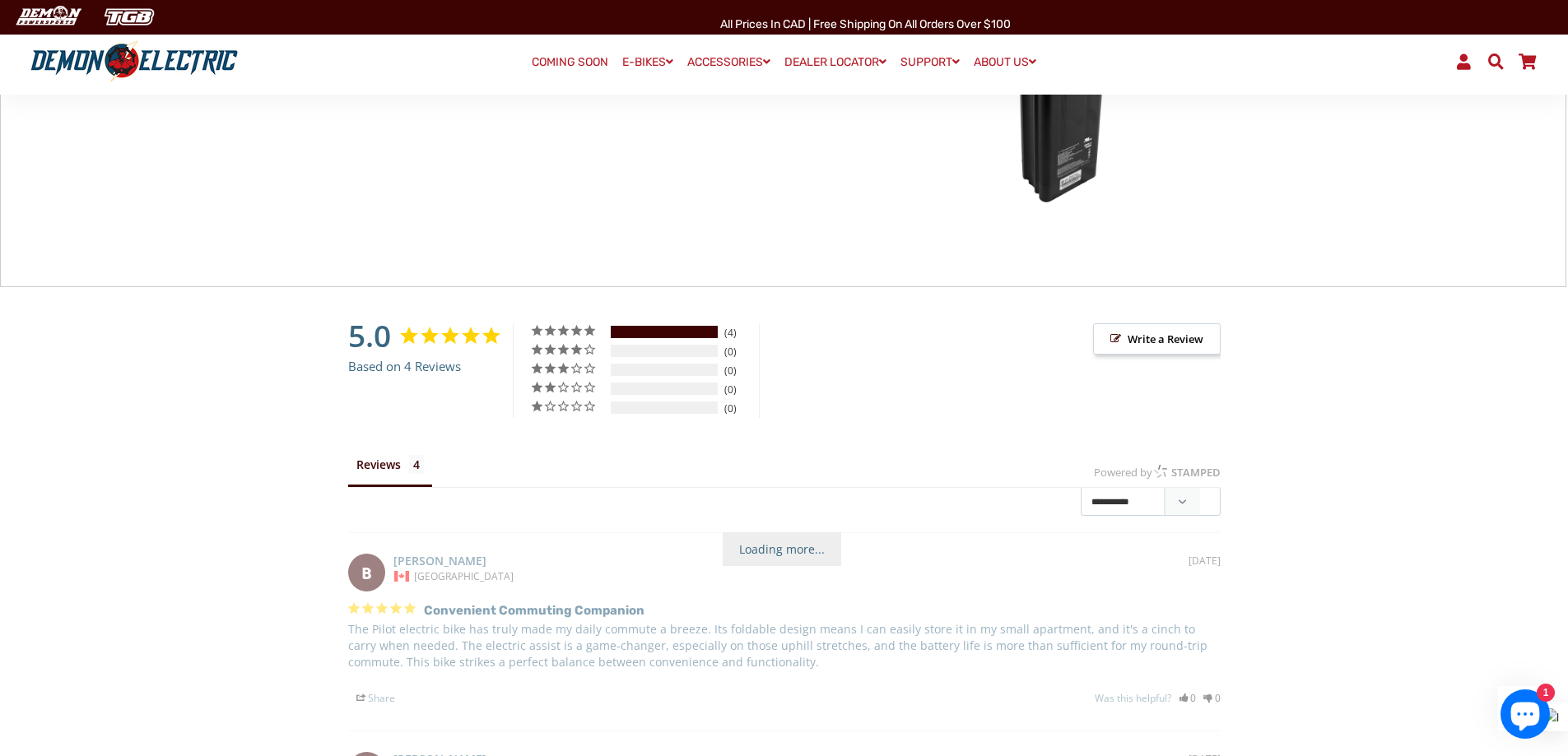
drag, startPoint x: 889, startPoint y: 497, endPoint x: 917, endPoint y: 499, distance: 28.1
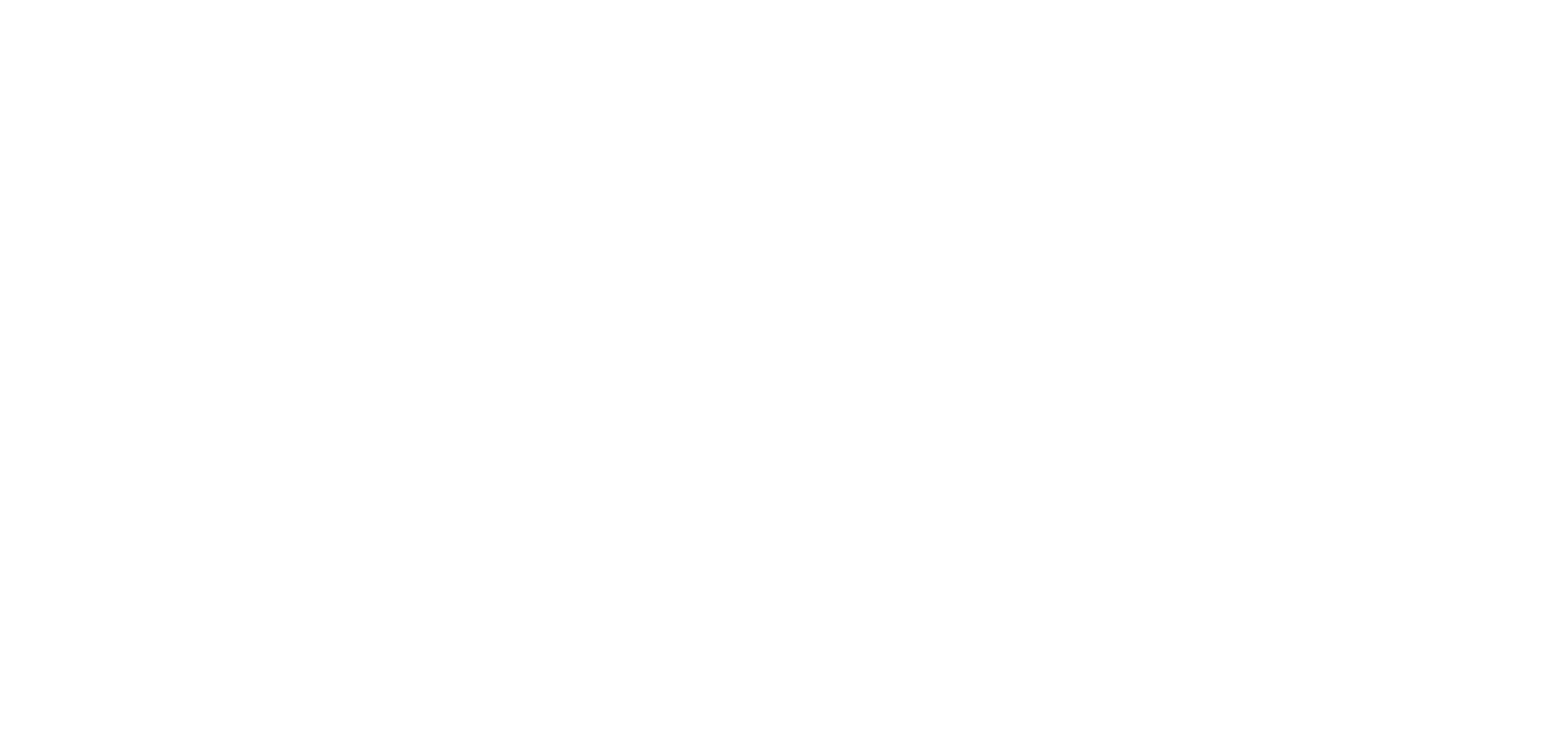
select select "******"
